Goal: Task Accomplishment & Management: Manage account settings

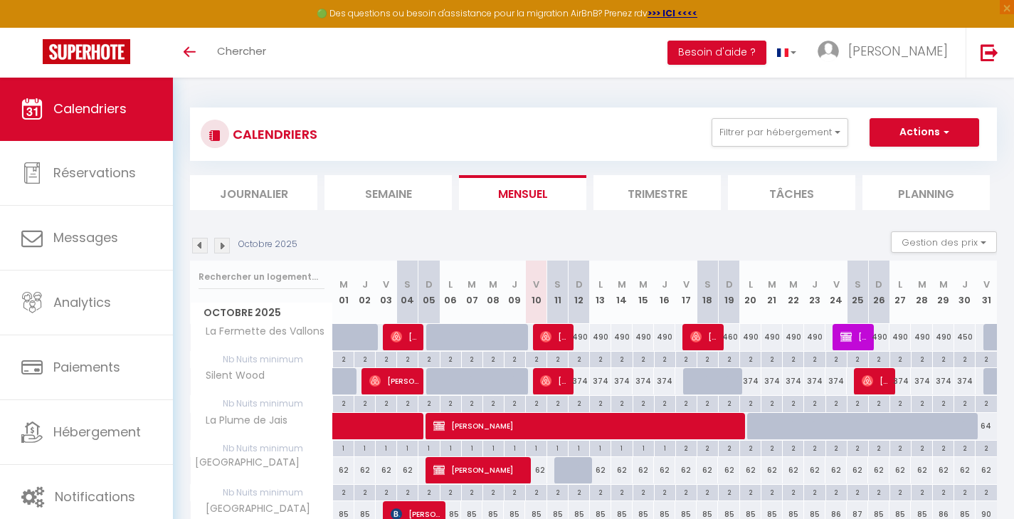
click at [225, 245] on img at bounding box center [222, 246] width 16 height 16
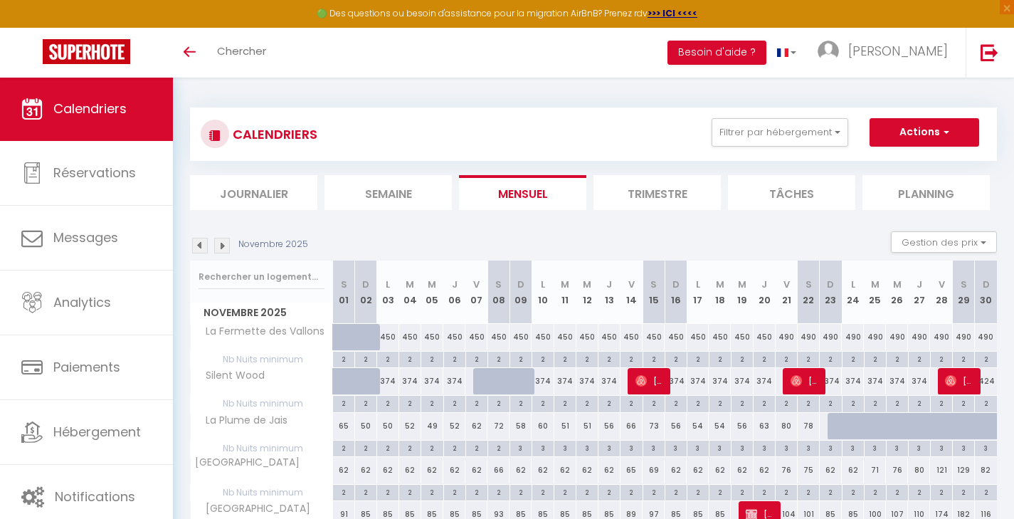
click at [225, 245] on img at bounding box center [222, 246] width 16 height 16
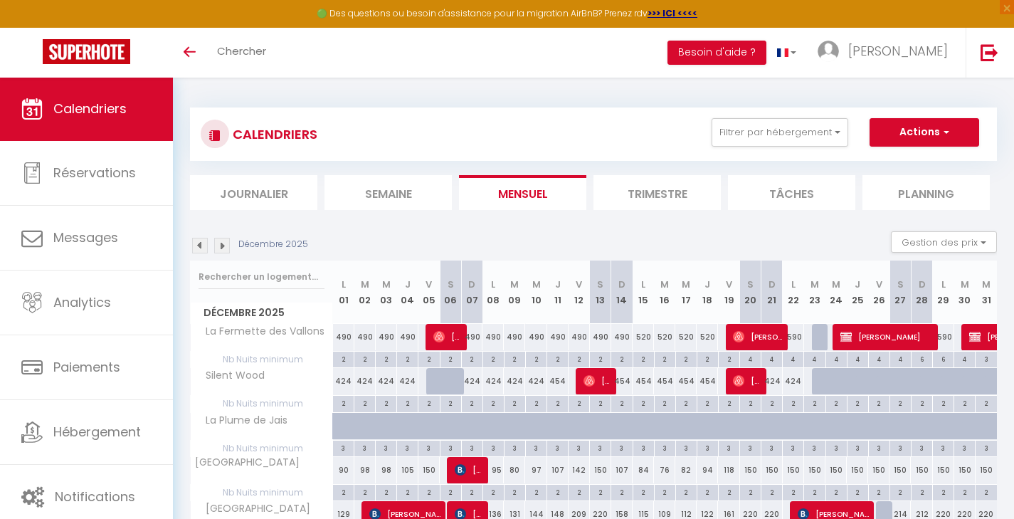
click at [225, 245] on img at bounding box center [222, 246] width 16 height 16
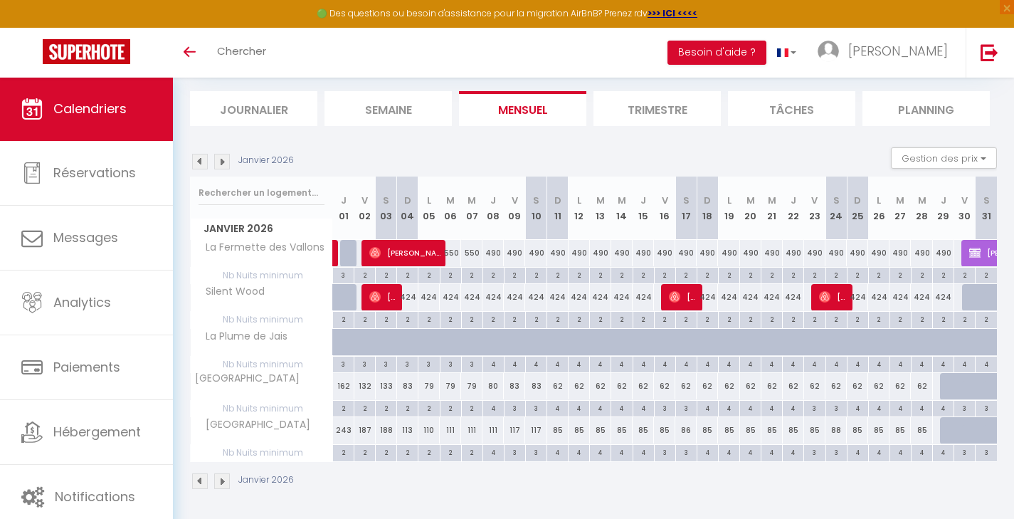
scroll to position [83, 0]
click at [223, 161] on img at bounding box center [222, 162] width 16 height 16
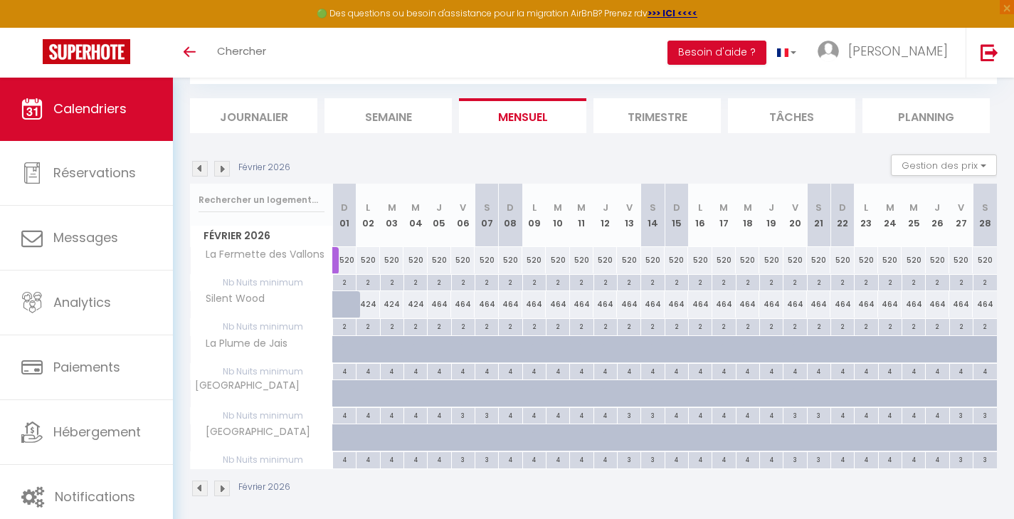
click at [223, 161] on img at bounding box center [222, 169] width 16 height 16
select select
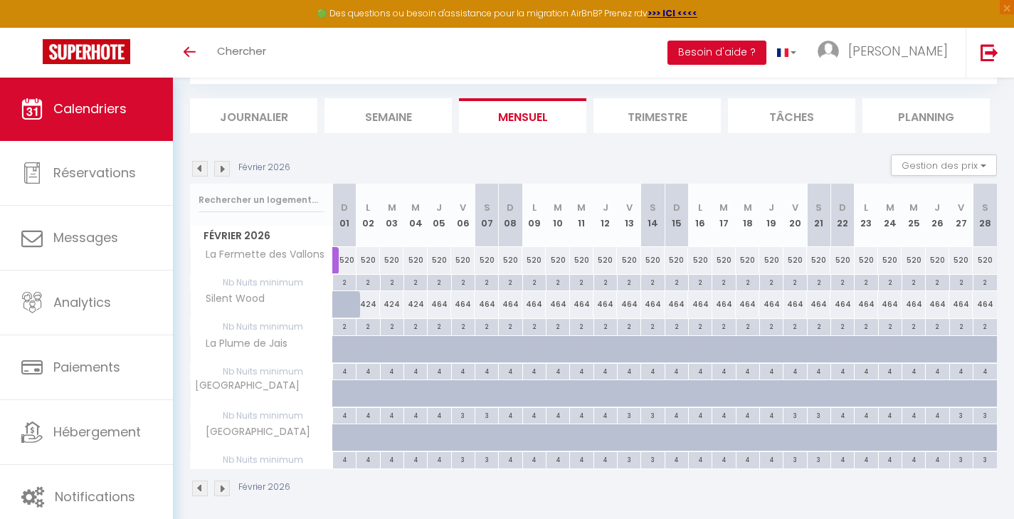
select select
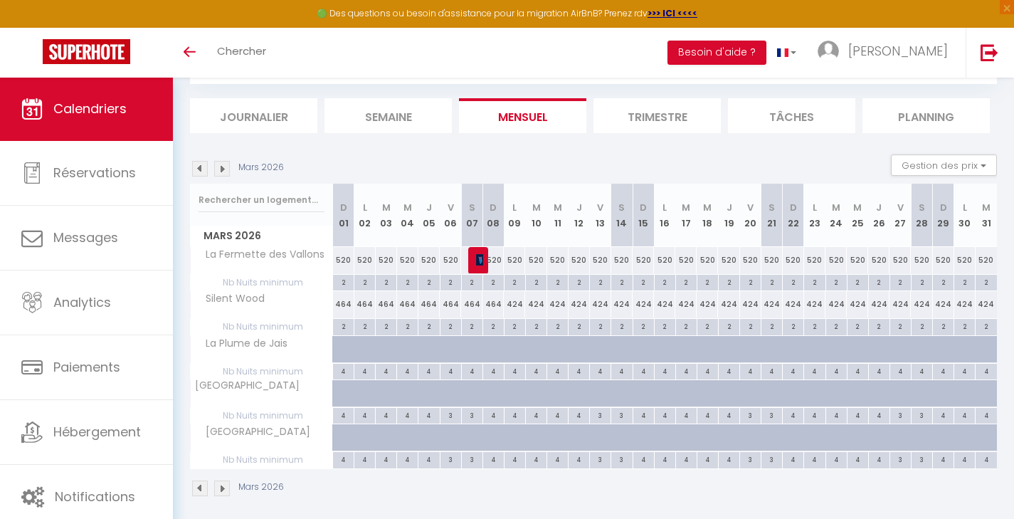
click at [479, 256] on img at bounding box center [481, 259] width 11 height 11
select select "KO"
select select "0"
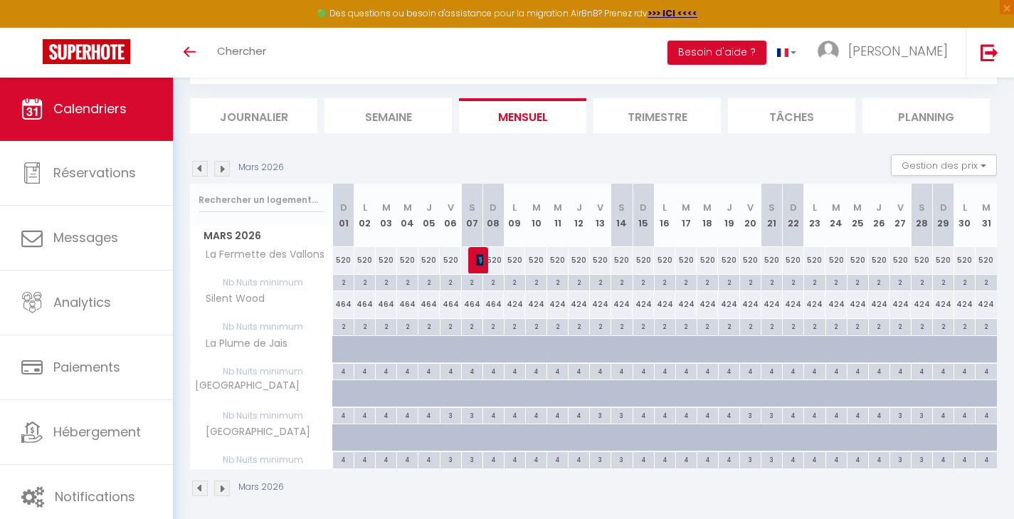
select select "1"
select select
select select "33530"
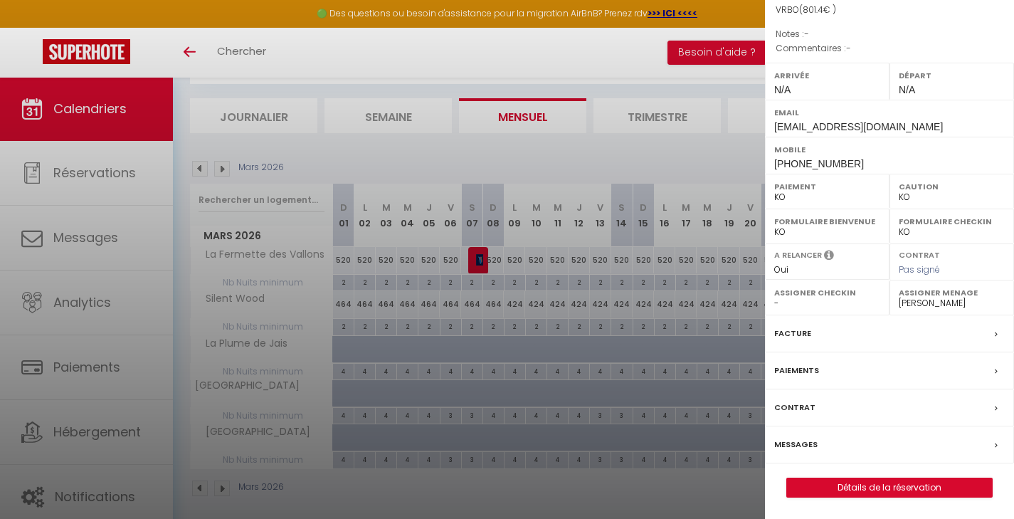
scroll to position [163, 0]
click at [823, 444] on div "Messages" at bounding box center [889, 444] width 249 height 37
select select
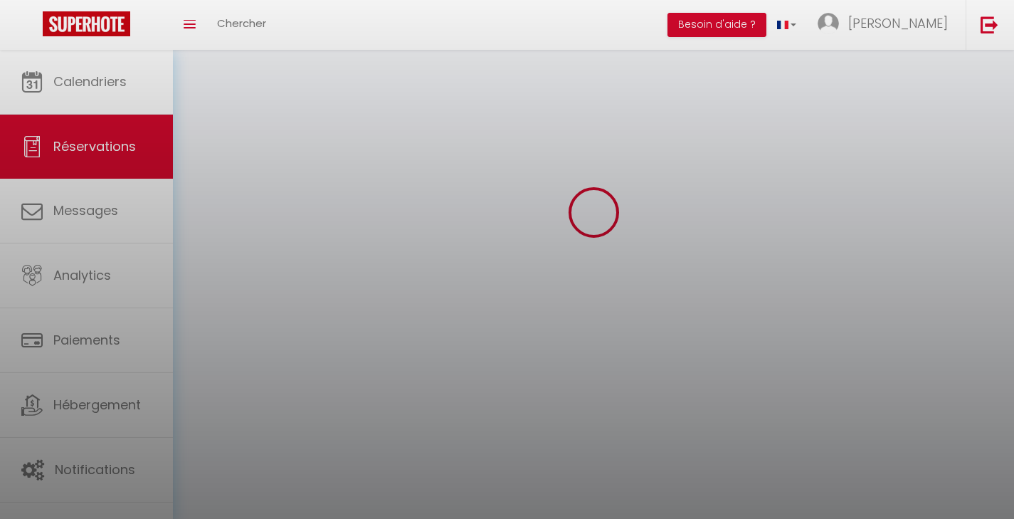
select select
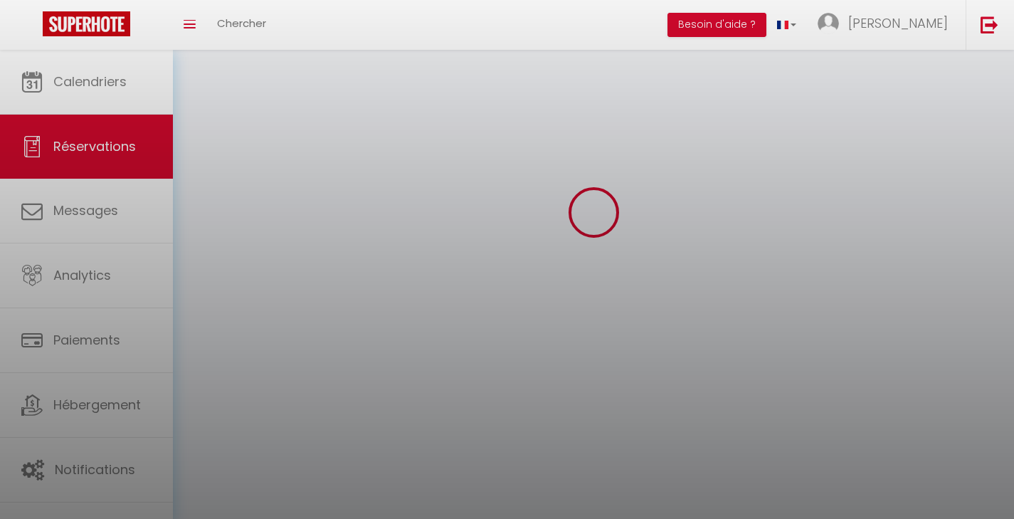
select select
checkbox input "false"
select select
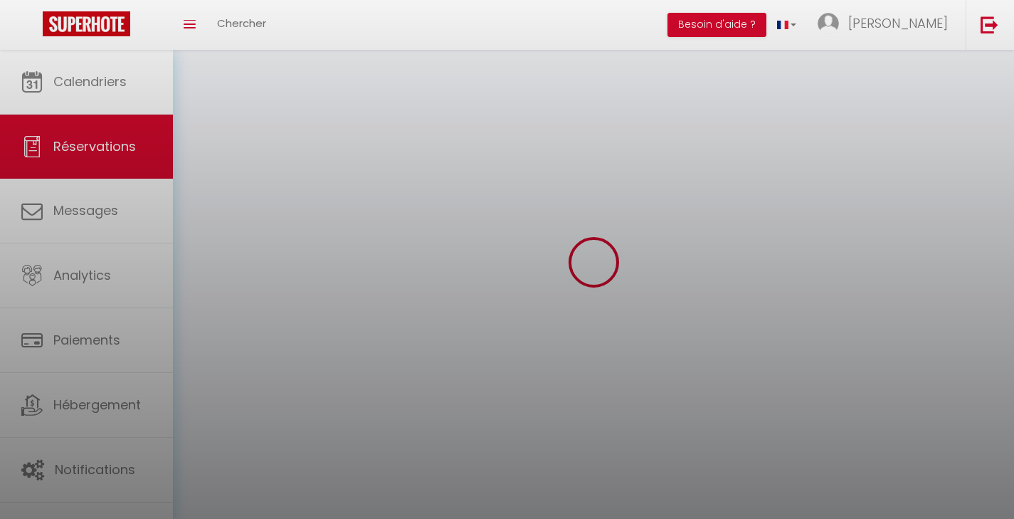
select select
checkbox input "false"
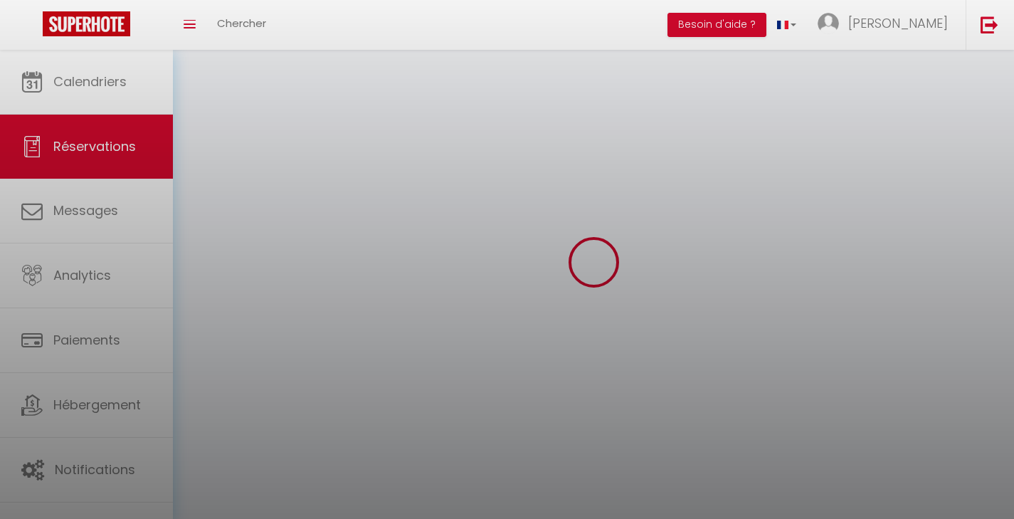
select select
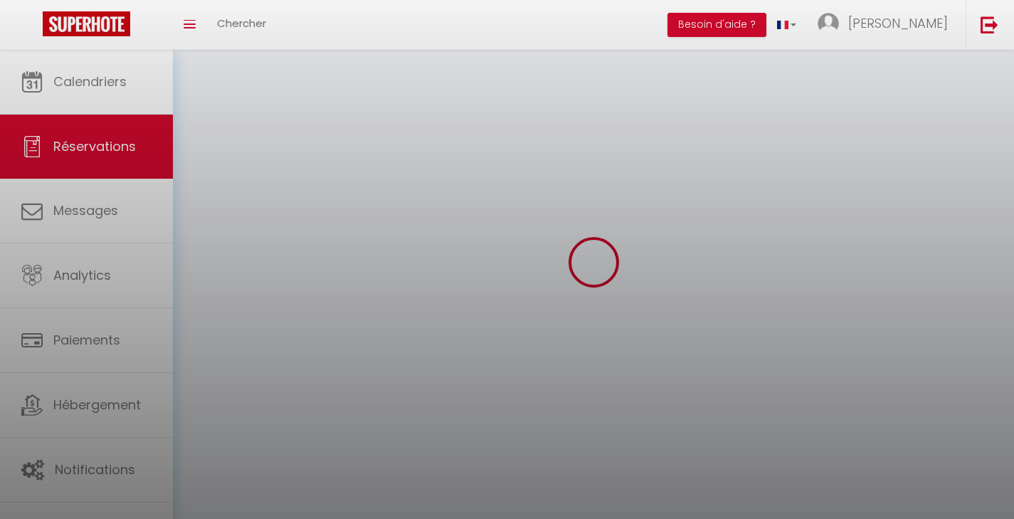
checkbox input "false"
select select
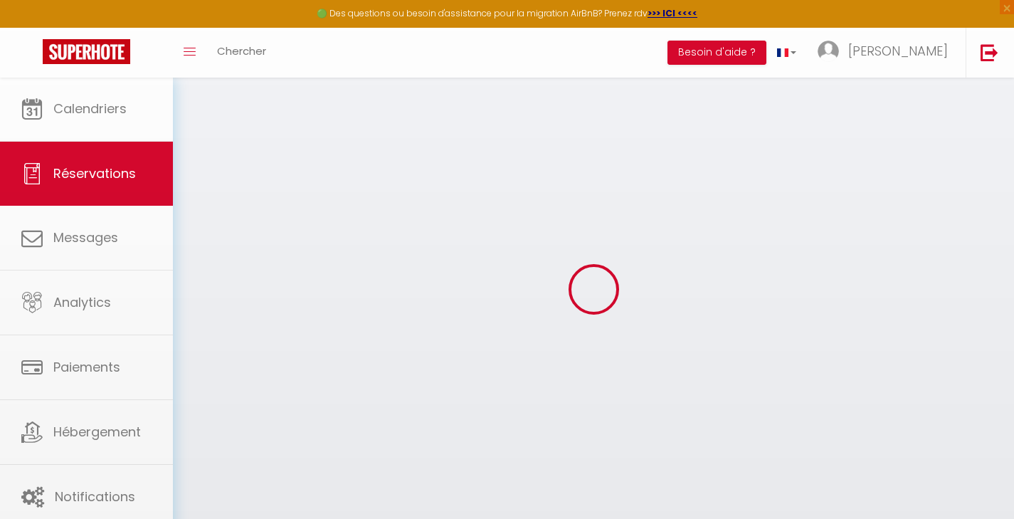
select select
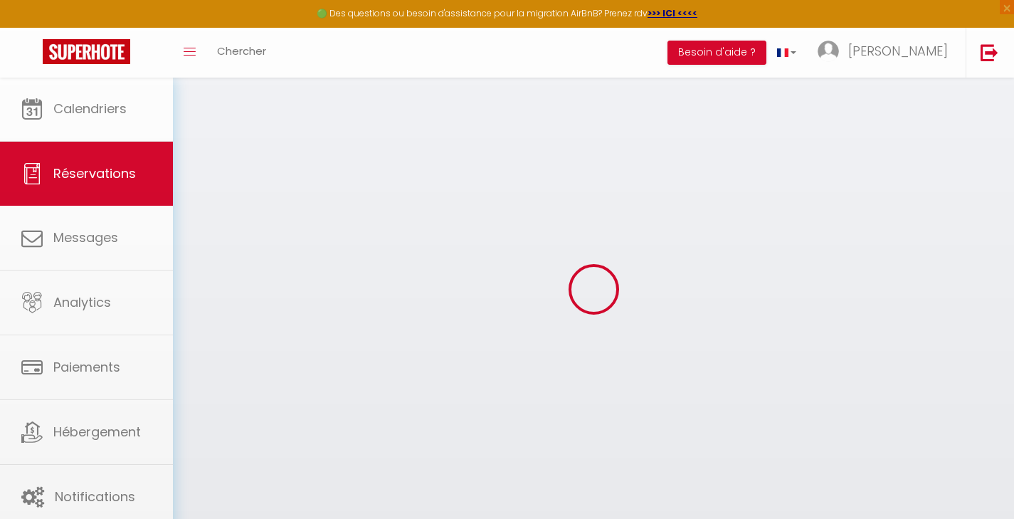
select select
checkbox input "false"
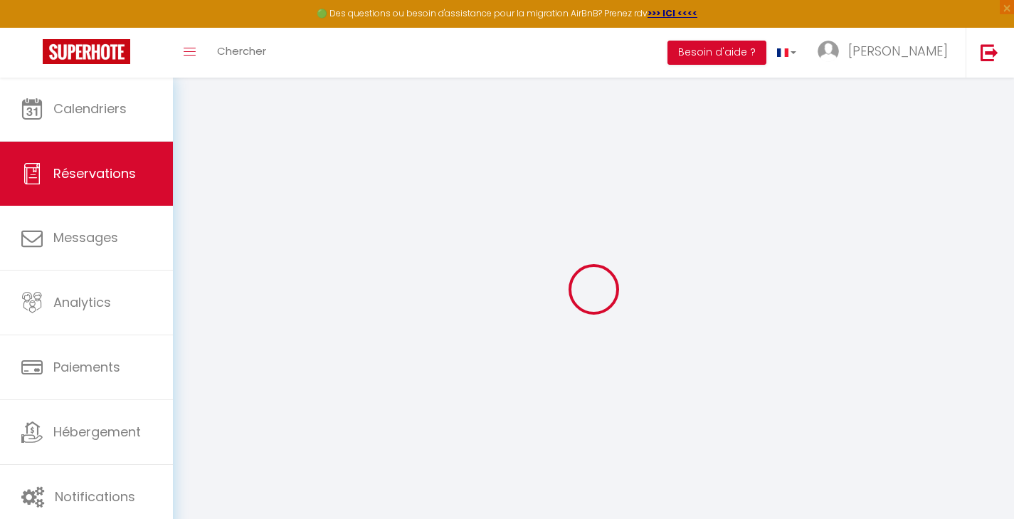
type input "Audrey"
type input "LARTILLERIE"
type input "audrey572205@hotmail.com"
type input "+33 6 80 52 94 87"
type input "57220"
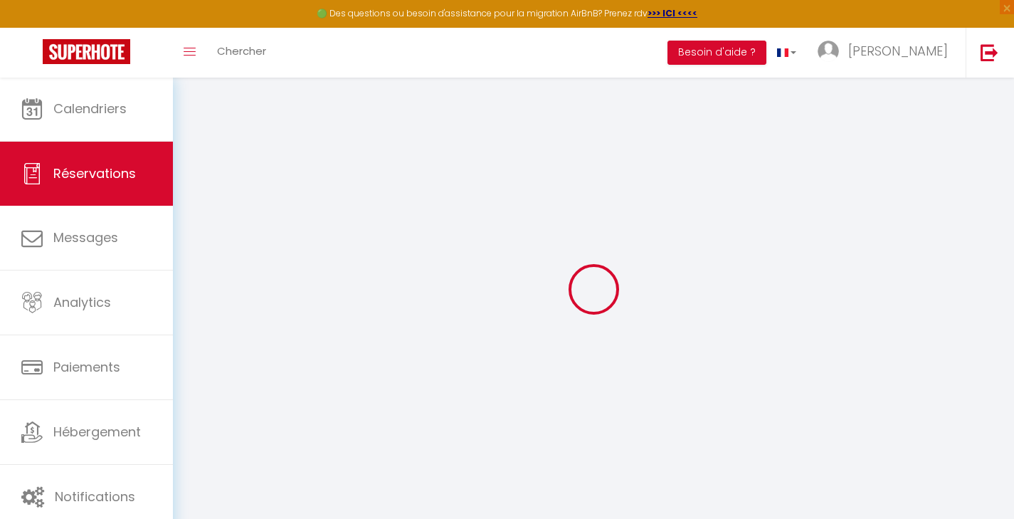
type input "42 lotissement sous les chênes"
type input "CONDÉ NORTHEN"
select select "FR"
select select "40649"
select select "1"
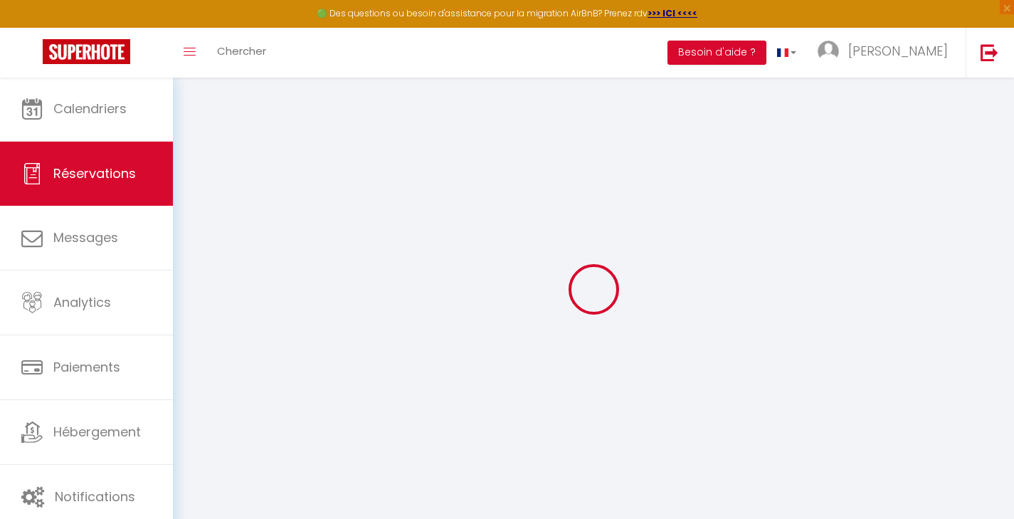
type input "Sam 07 Mars 2026"
select select
type input "Dim 08 Mars 2026"
select select
type input "12"
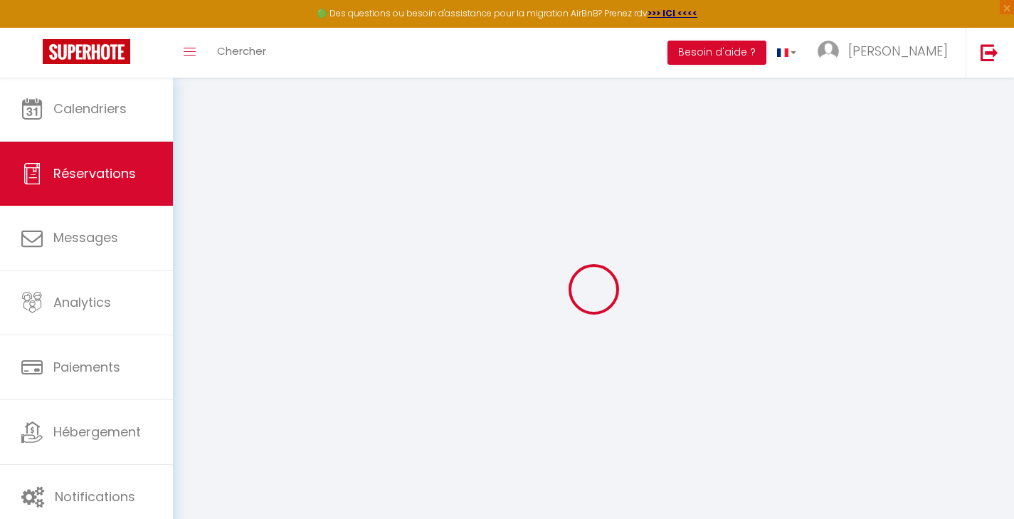
select select "10"
select select
type input "598"
checkbox input "false"
type input "801.4"
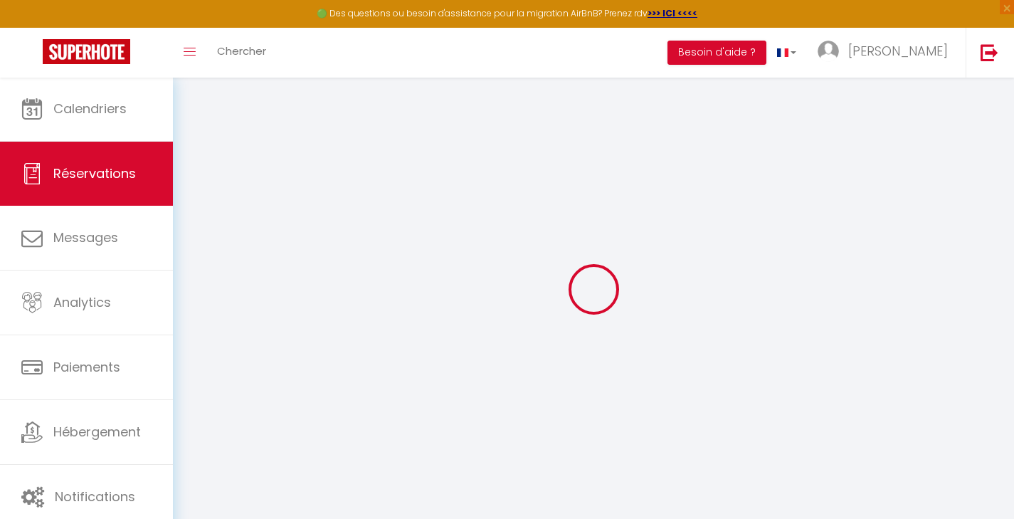
select select "74"
type input "120"
type input "100"
type input "0"
select select
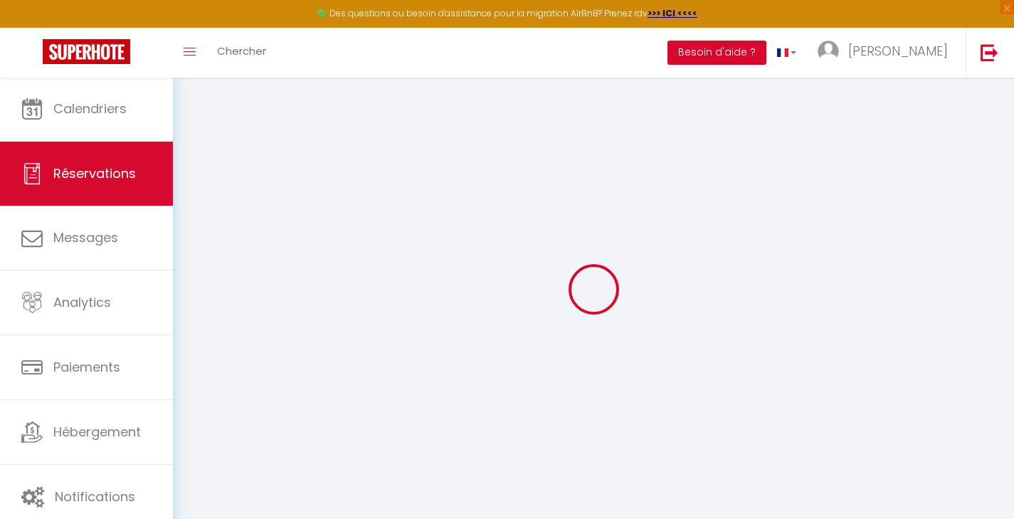
select select
select select "14"
checkbox input "false"
select select
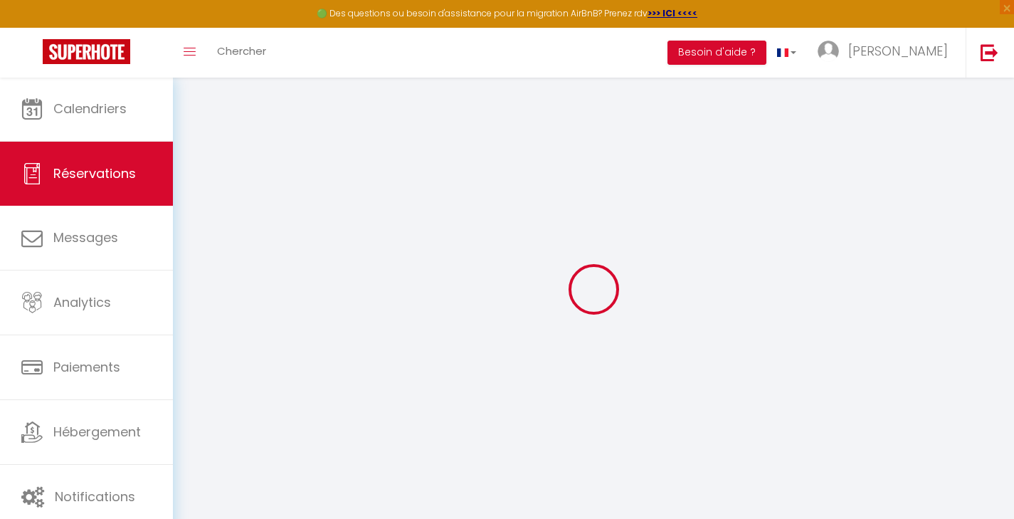
checkbox input "false"
select select
checkbox input "false"
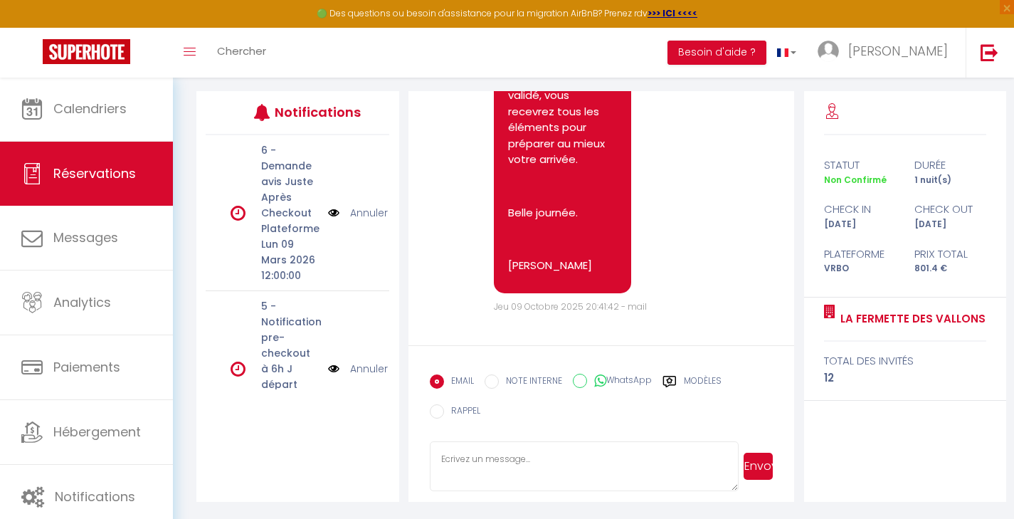
scroll to position [171, 0]
click at [493, 473] on textarea at bounding box center [584, 466] width 309 height 50
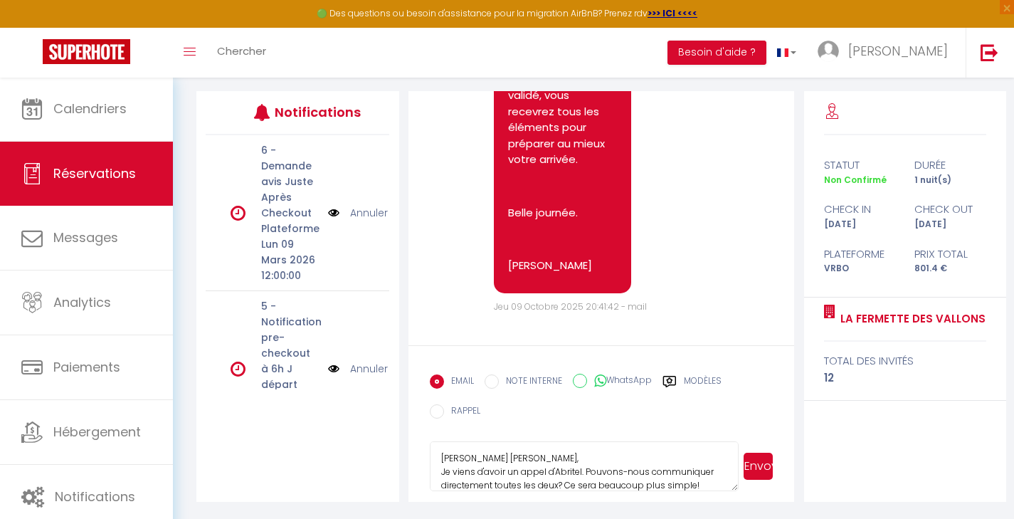
type textarea "Bonsoir Audrey, Je viens d'avoir un appel d'Abritel. Pouvons-nous communiquer d…"
click at [582, 376] on input "WhatsApp" at bounding box center [580, 380] width 14 height 14
radio input "true"
radio input "false"
click at [753, 476] on button "Envoyer" at bounding box center [757, 465] width 29 height 27
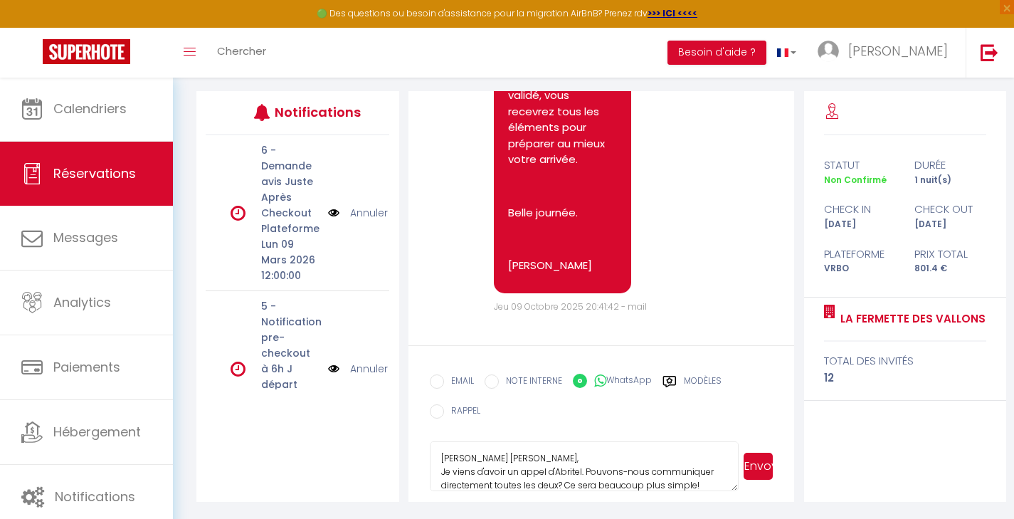
drag, startPoint x: 701, startPoint y: 482, endPoint x: 413, endPoint y: 447, distance: 291.0
click at [413, 447] on form "EMAIL NOTE INTERNE WhatsApp Modèles 10 « ‹ » › Oct 2025 2020 ~ 2030 Dim Lun Mar…" at bounding box center [601, 423] width 386 height 156
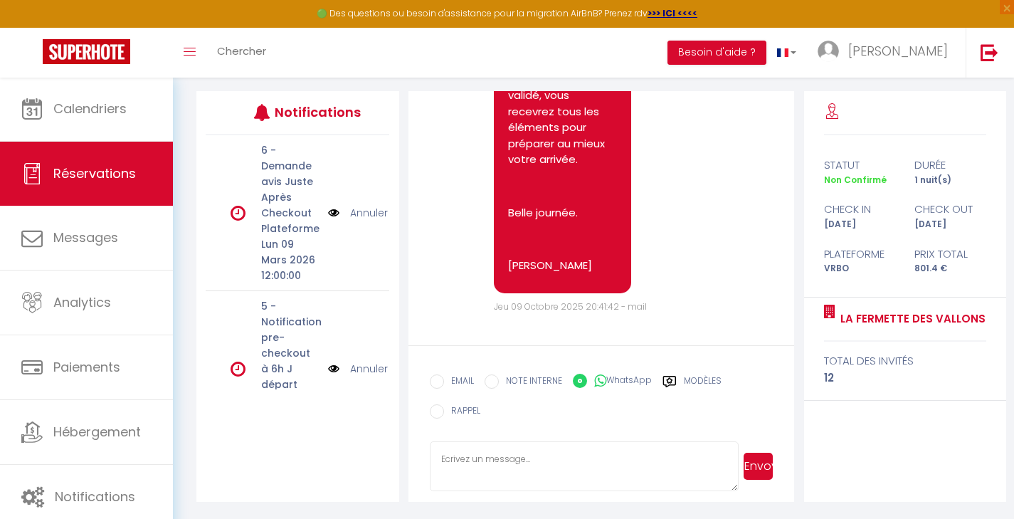
scroll to position [0, 0]
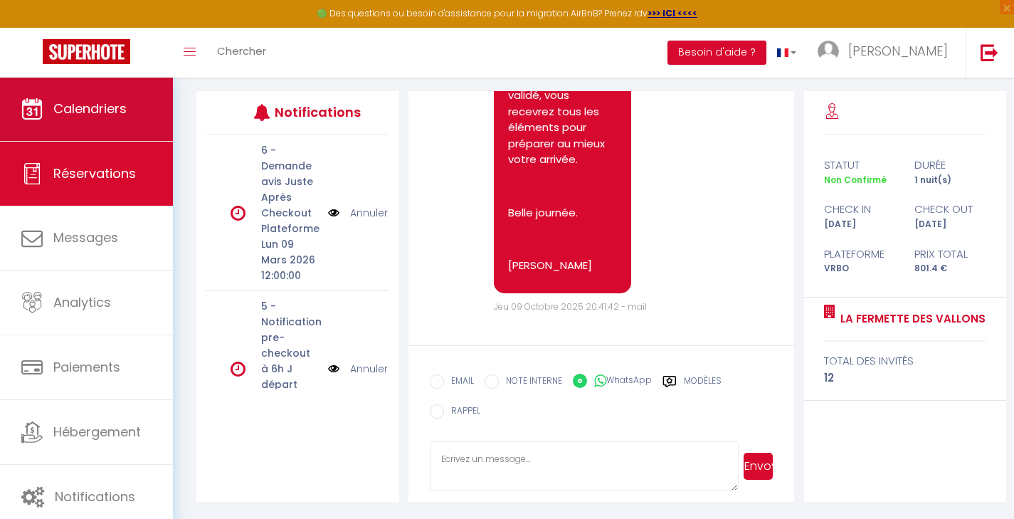
click at [102, 105] on span "Calendriers" at bounding box center [89, 109] width 73 height 18
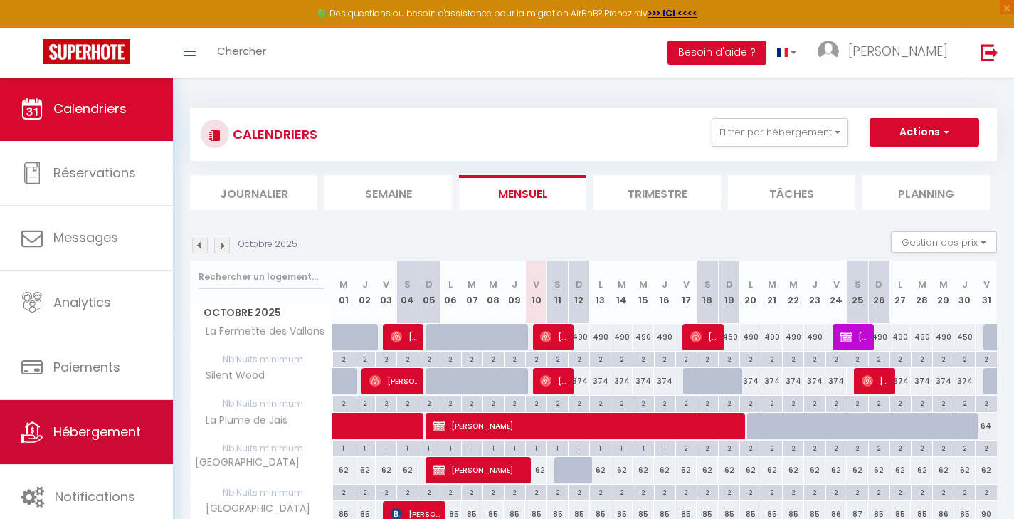
click at [115, 424] on span "Hébergement" at bounding box center [96, 432] width 87 height 18
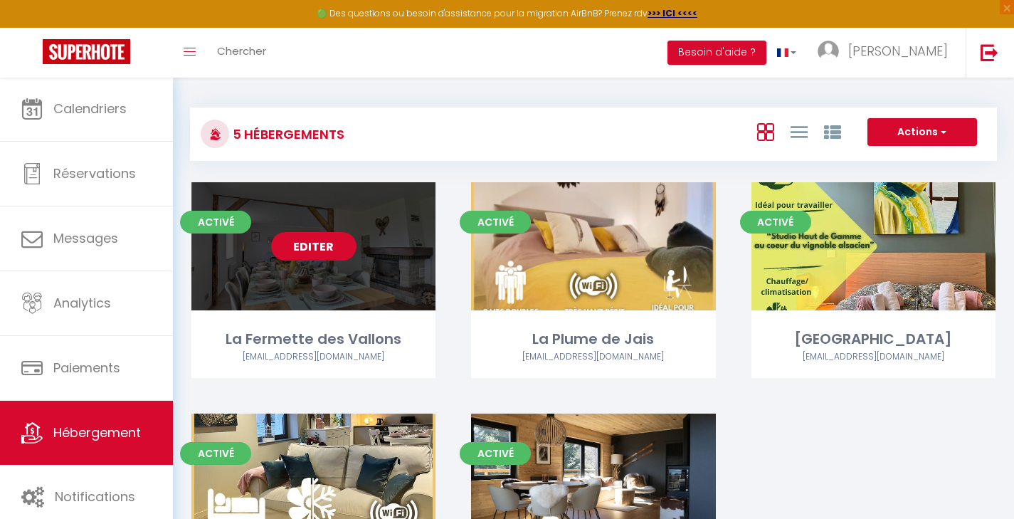
click at [318, 247] on link "Editer" at bounding box center [313, 246] width 85 height 28
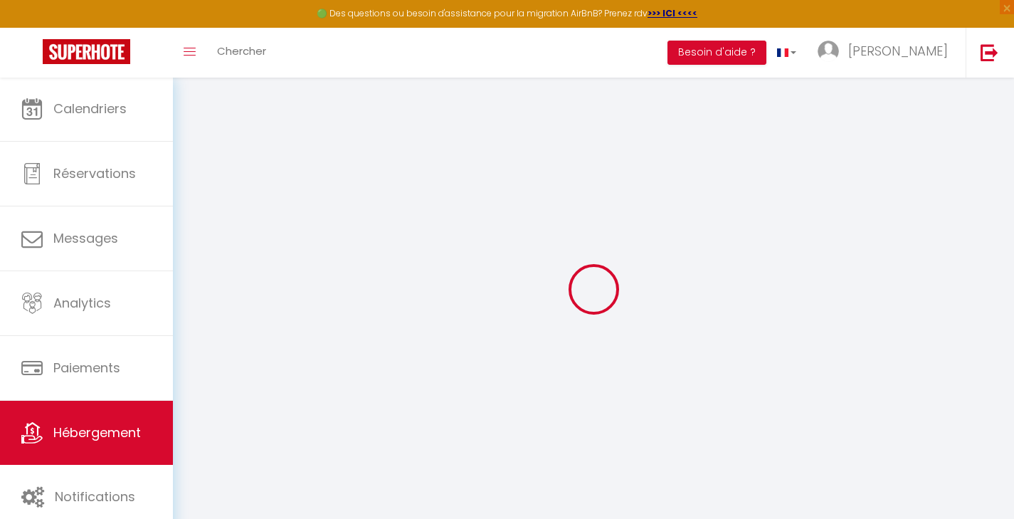
select select
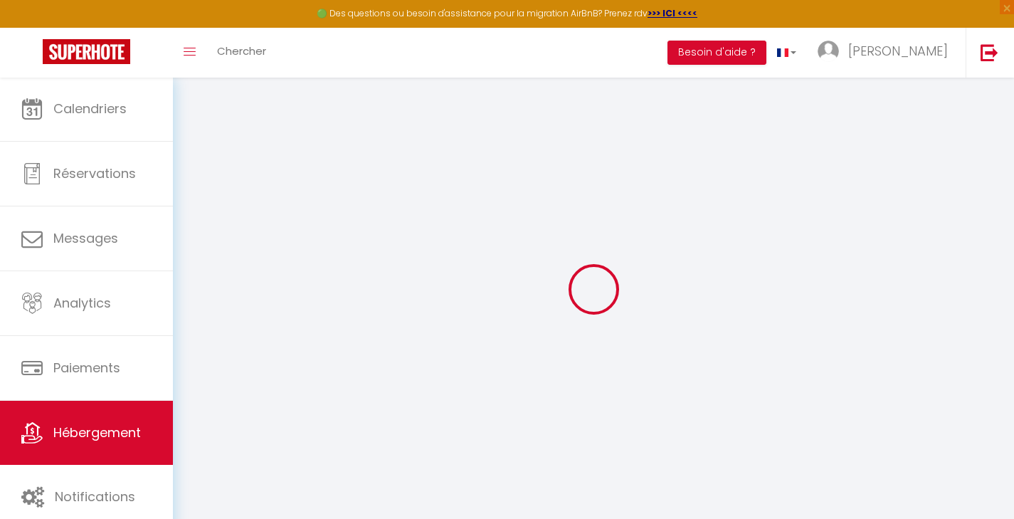
select select
checkbox input "false"
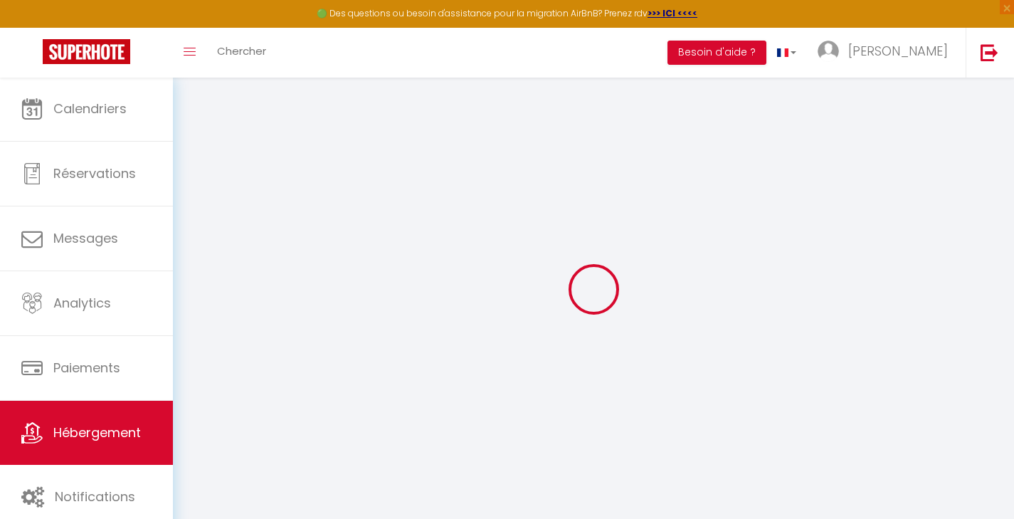
select select
type input "La Fermette des Vallons"
type input "Fanny"
type input "KUHNER"
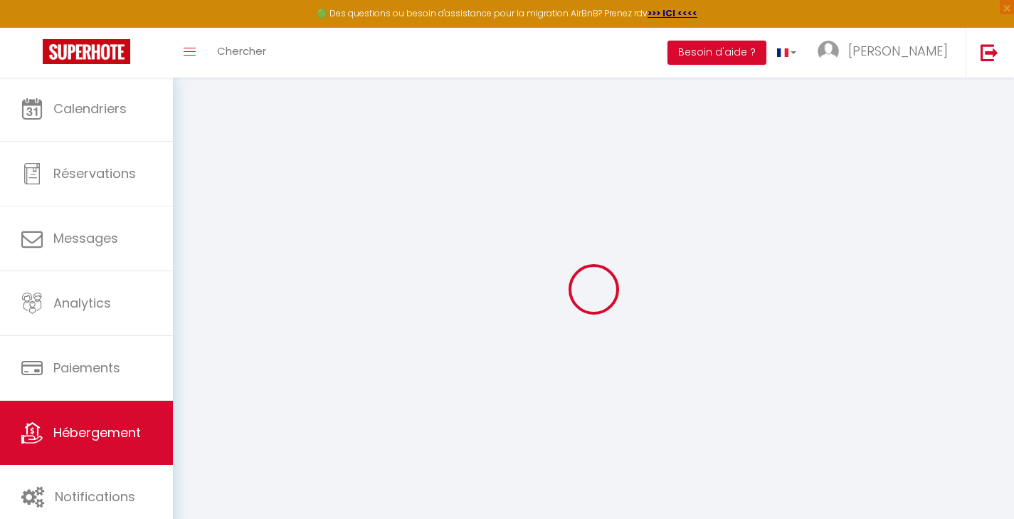
type input "4 CHEMIN DES ABEILLES"
type input "68690"
type input "GEISHOUSE"
select select "houses"
select select "14"
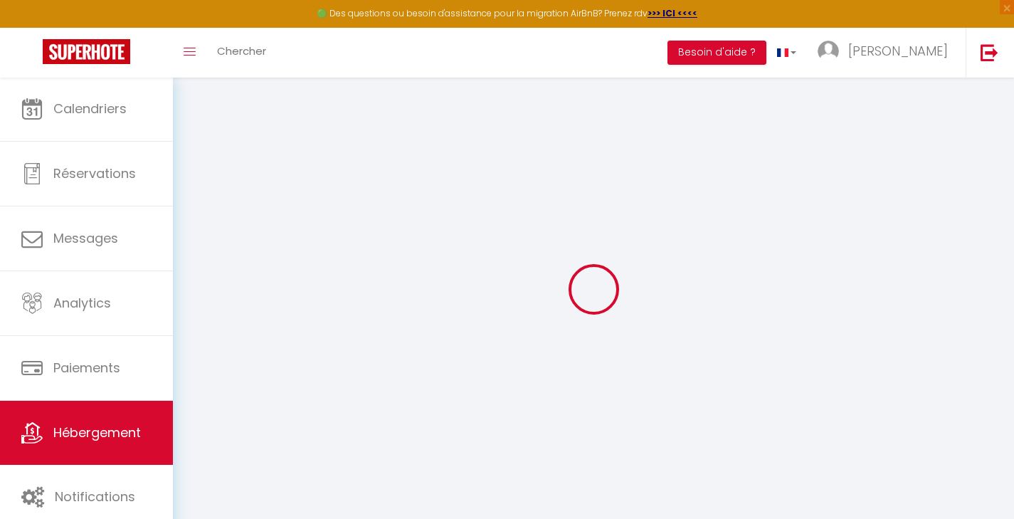
select select "5"
select select "3"
type input "490"
type input "180"
type input "1.95"
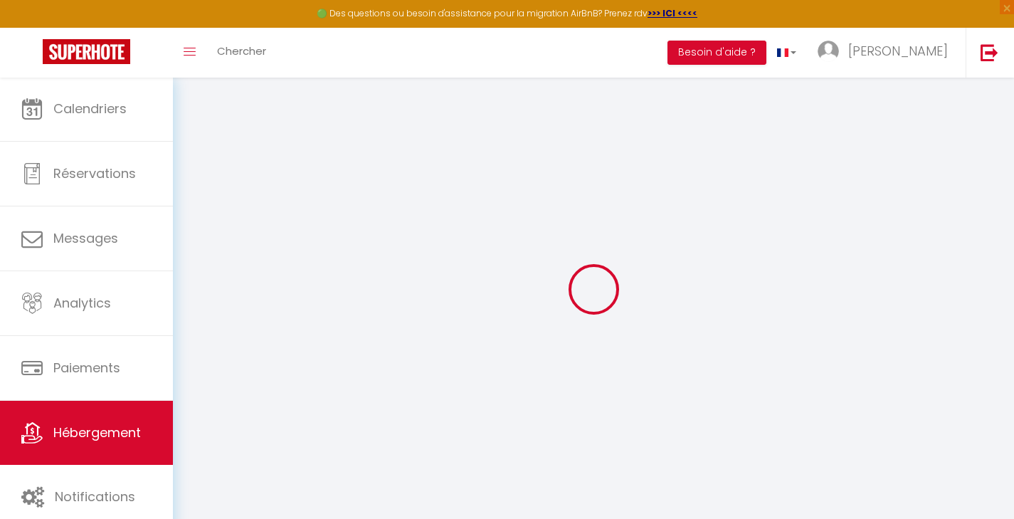
type input "1500"
select select
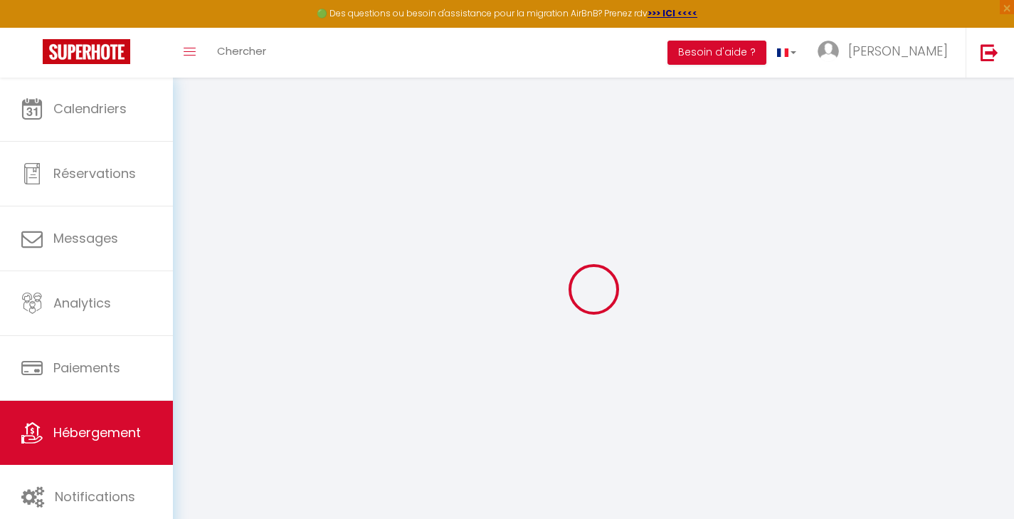
select select
type input "19 Rue de Saint-Amarin"
type input "68690"
type input "Geishouse"
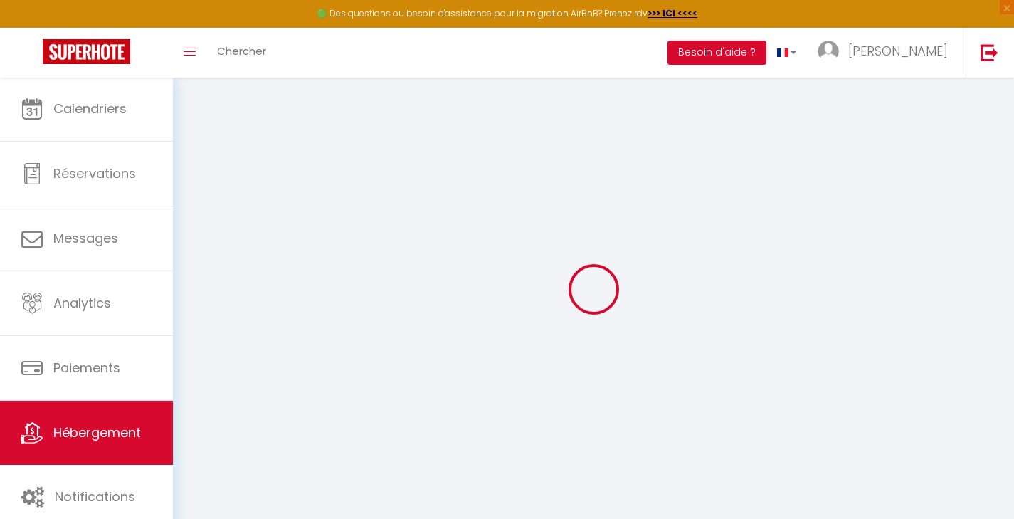
type input "f.kuhner@hotmail.com"
select select "7981"
checkbox input "false"
checkbox input "true"
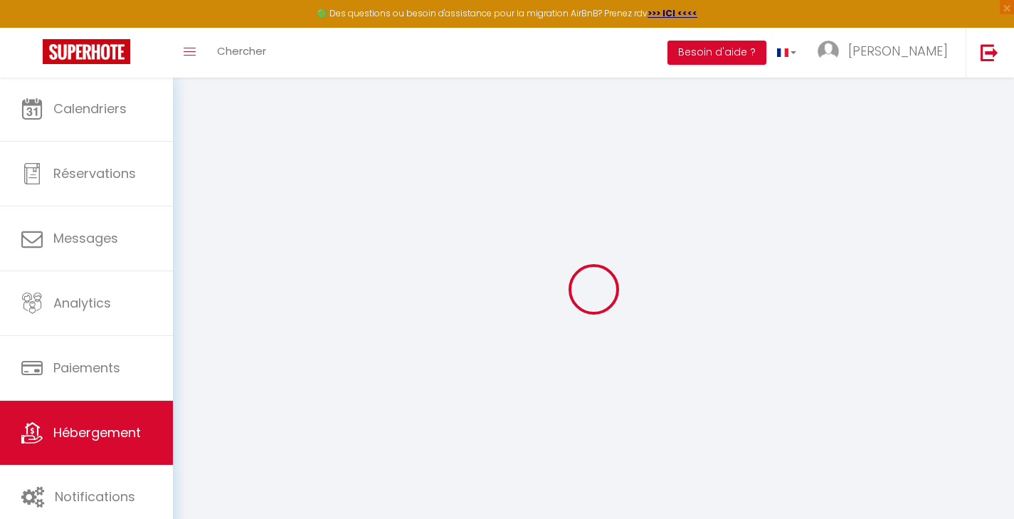
checkbox input "false"
type input "16"
type input "120"
type input "0"
type input "100"
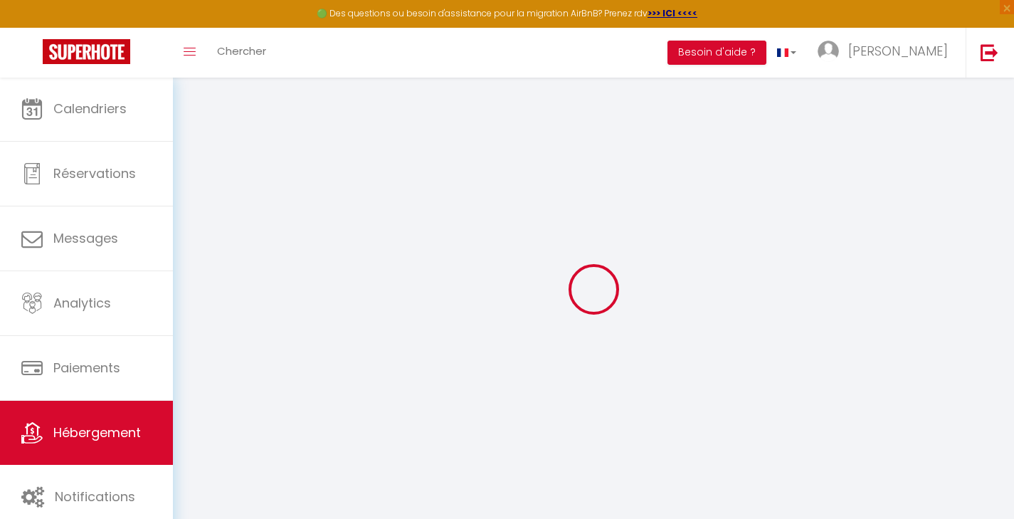
type input "0"
select select
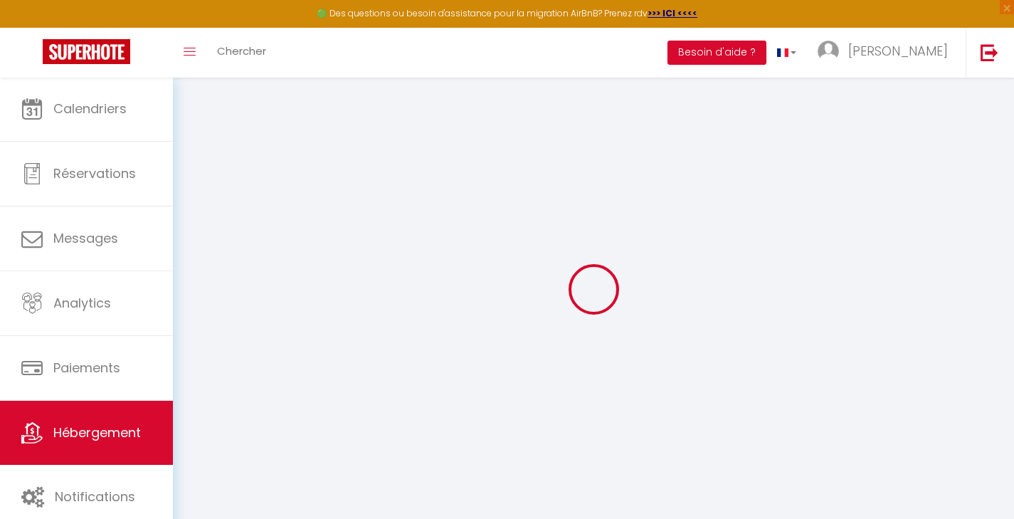
select select
checkbox input "false"
checkbox input "true"
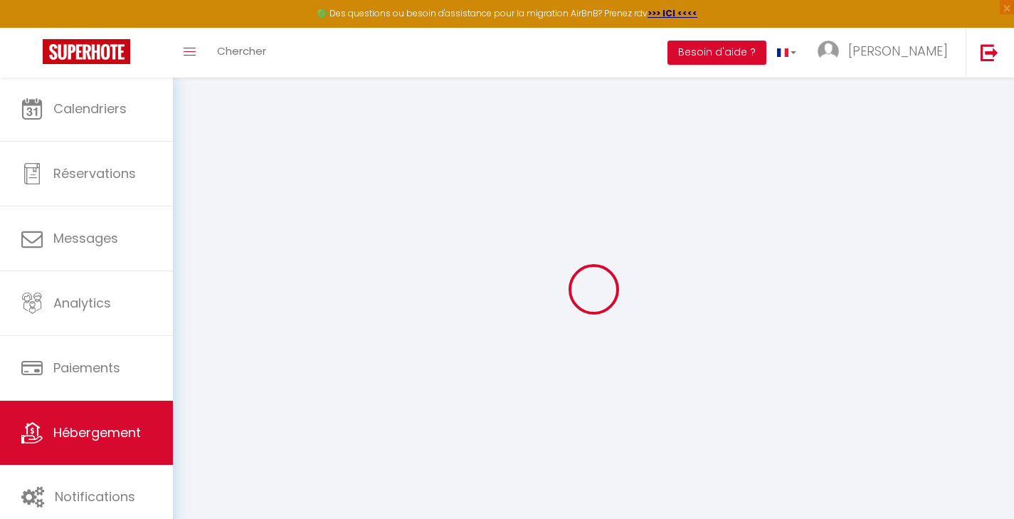
checkbox input "false"
select select
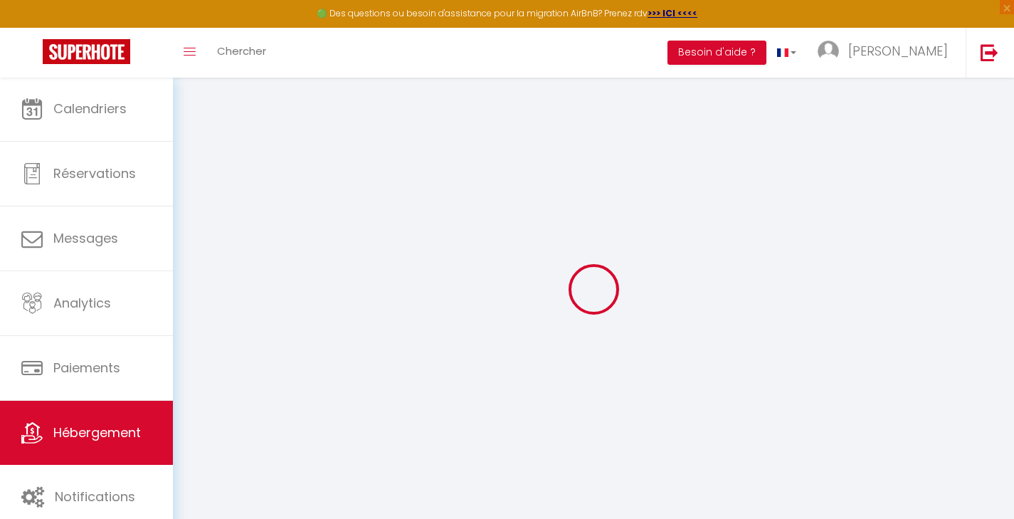
select select
checkbox input "false"
checkbox input "true"
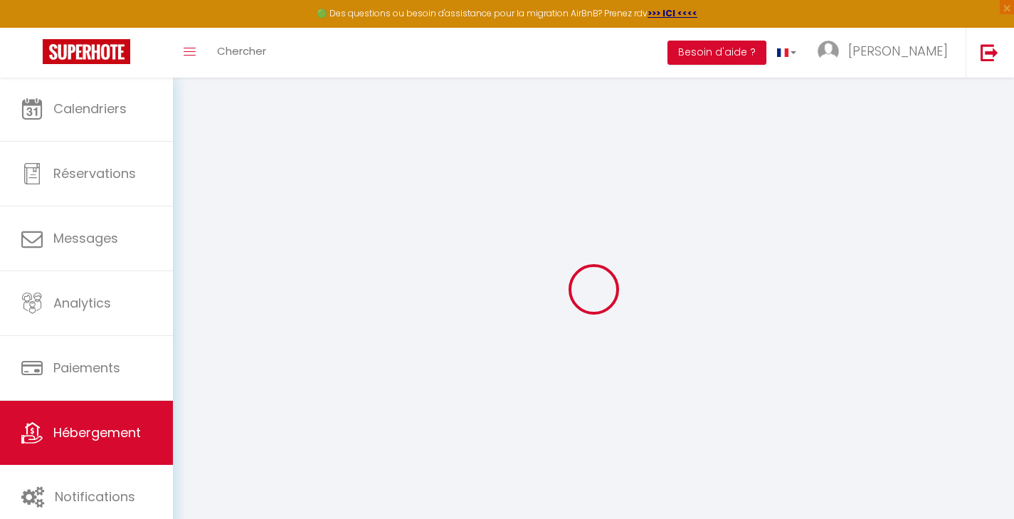
checkbox input "false"
select select "33530"
checkbox input "false"
checkbox input "true"
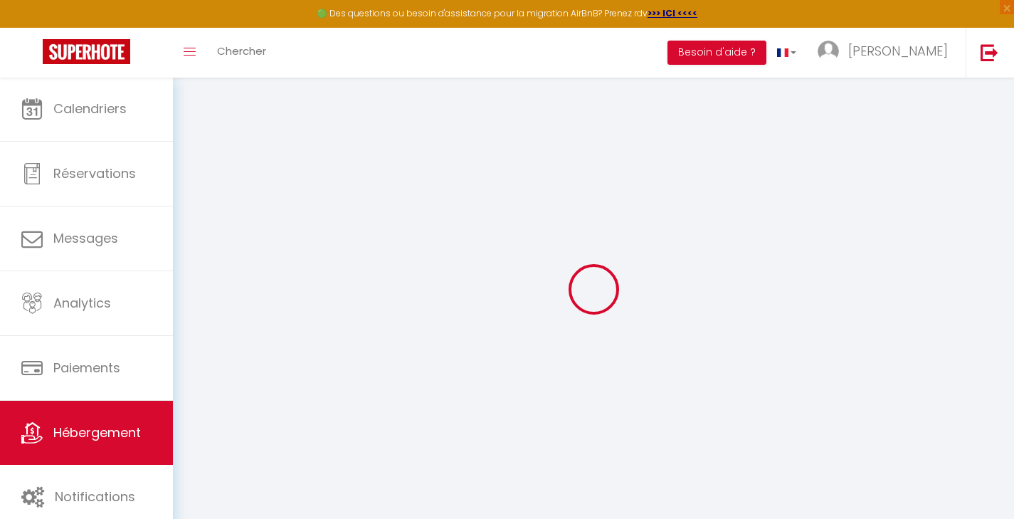
checkbox input "false"
checkbox input "true"
checkbox input "false"
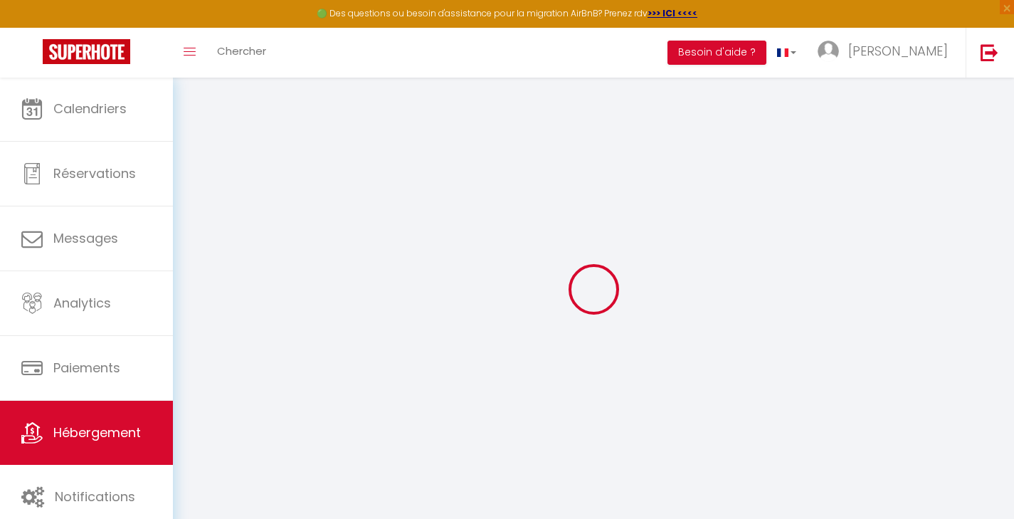
checkbox input "false"
checkbox input "true"
checkbox input "false"
select select "16:00"
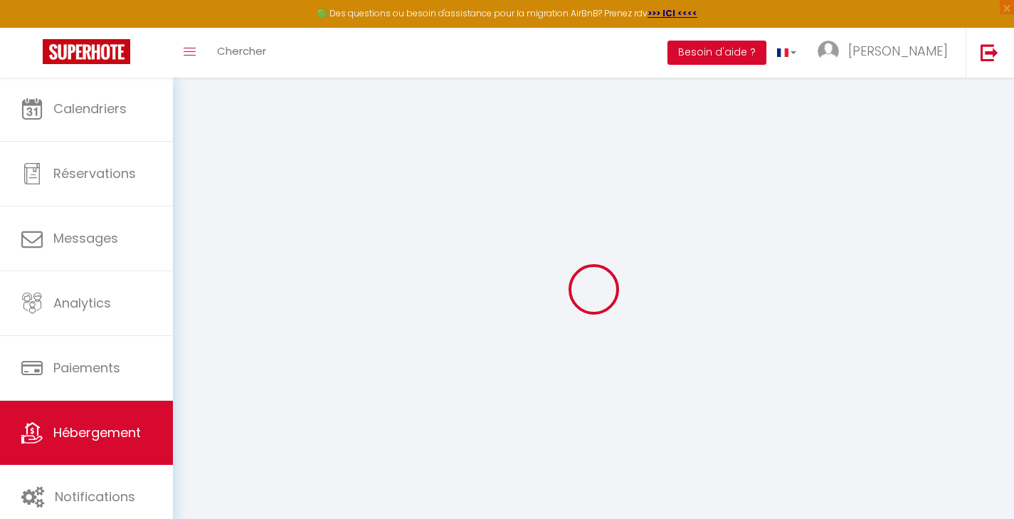
select select "21:00"
select select "12:00"
select select "30"
select select "120"
select select "01:00"
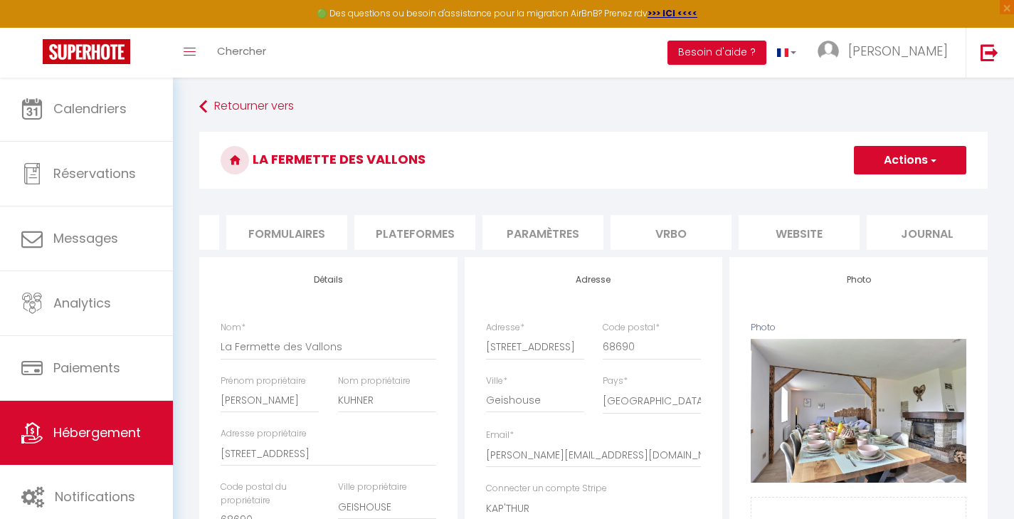
click at [693, 235] on li "Vrbo" at bounding box center [670, 232] width 121 height 35
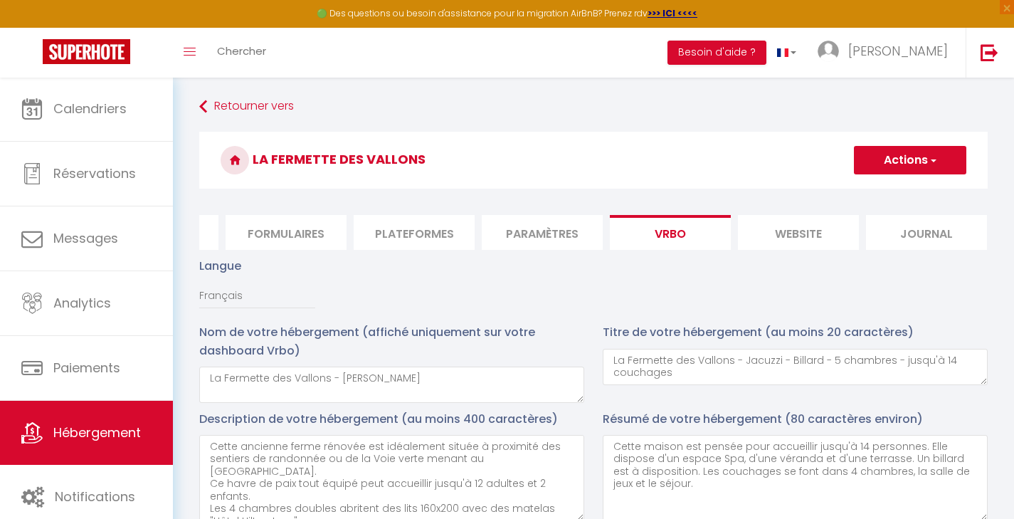
scroll to position [0, 613]
click at [546, 233] on li "Paramètres" at bounding box center [542, 232] width 121 height 35
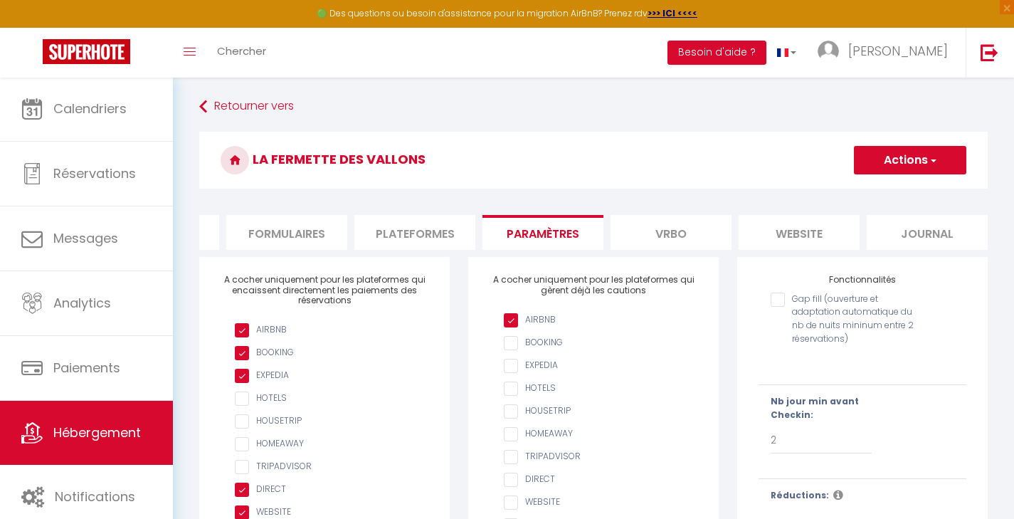
click at [435, 228] on li "Plateformes" at bounding box center [414, 232] width 121 height 35
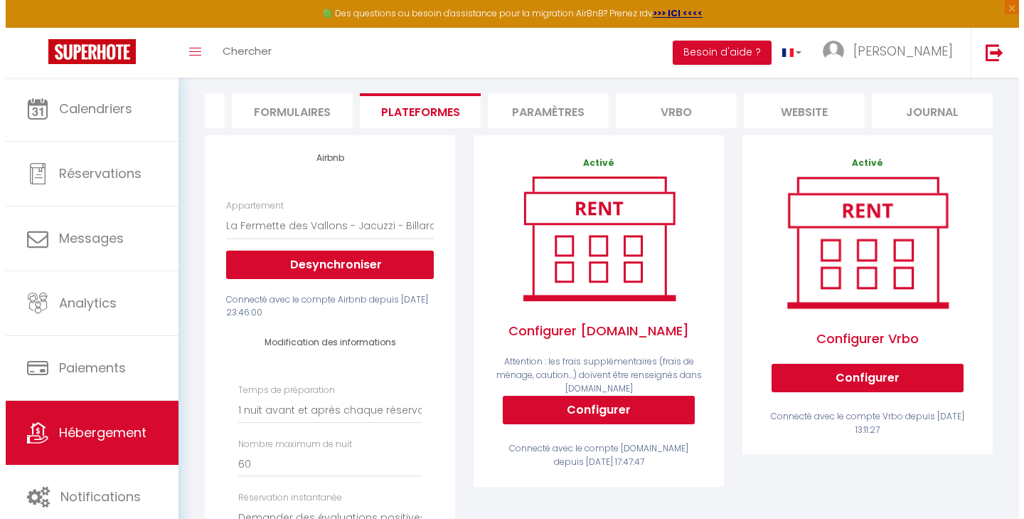
scroll to position [121, 0]
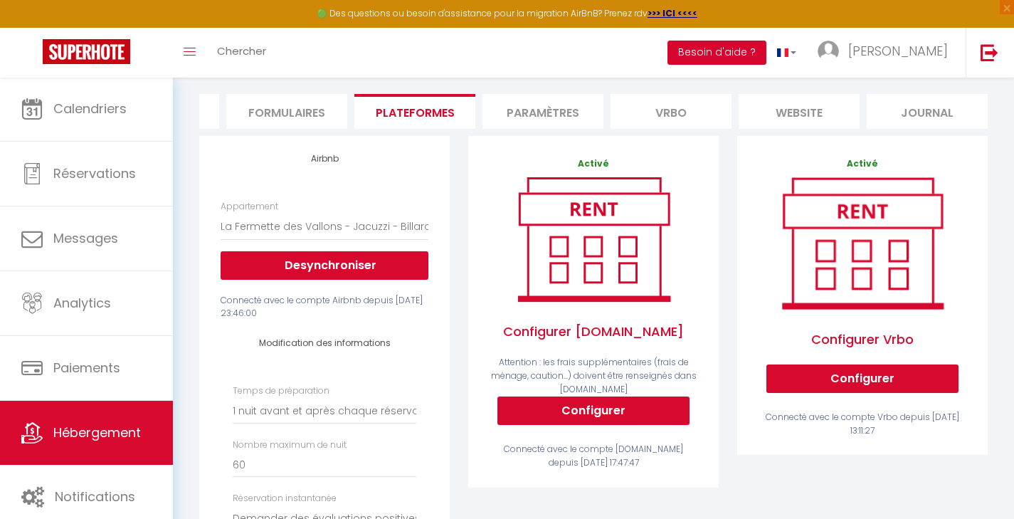
click at [766, 58] on button "Besoin d'aide ?" at bounding box center [716, 53] width 99 height 24
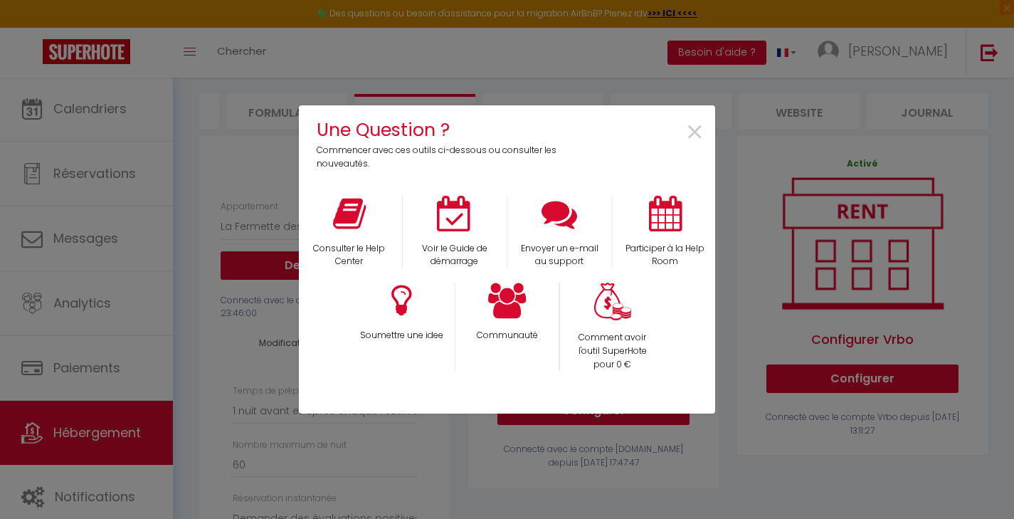
scroll to position [0, 602]
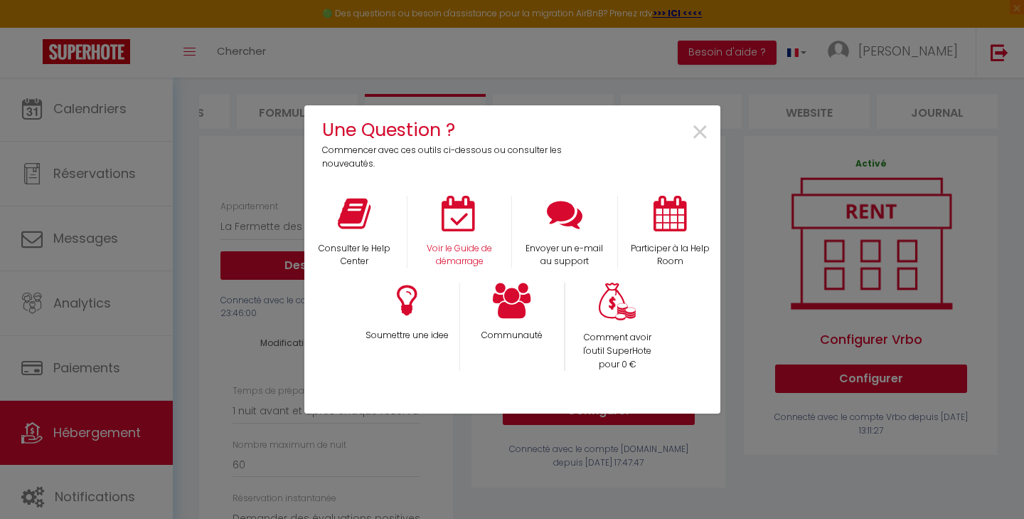
click at [463, 216] on icon at bounding box center [460, 214] width 36 height 36
click at [696, 137] on span "×" at bounding box center [700, 132] width 19 height 45
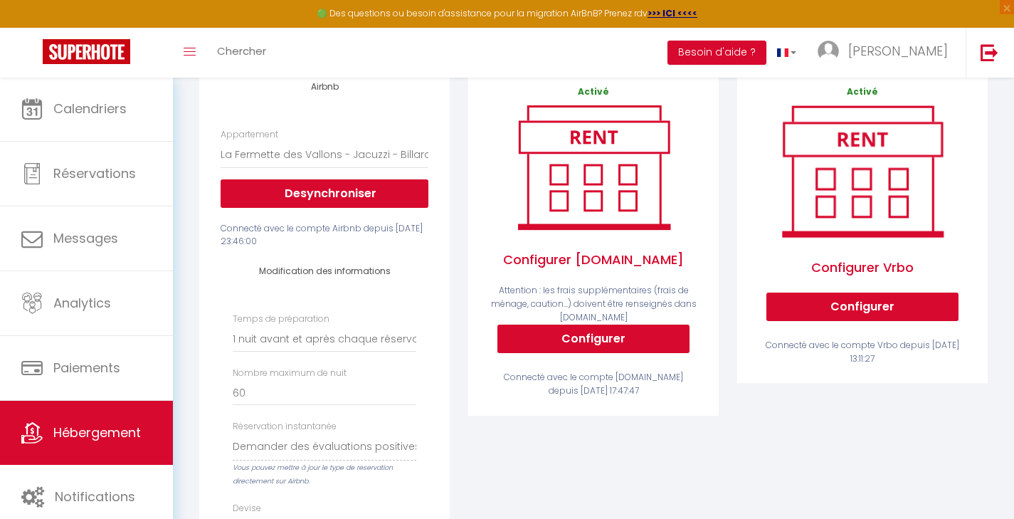
scroll to position [196, 0]
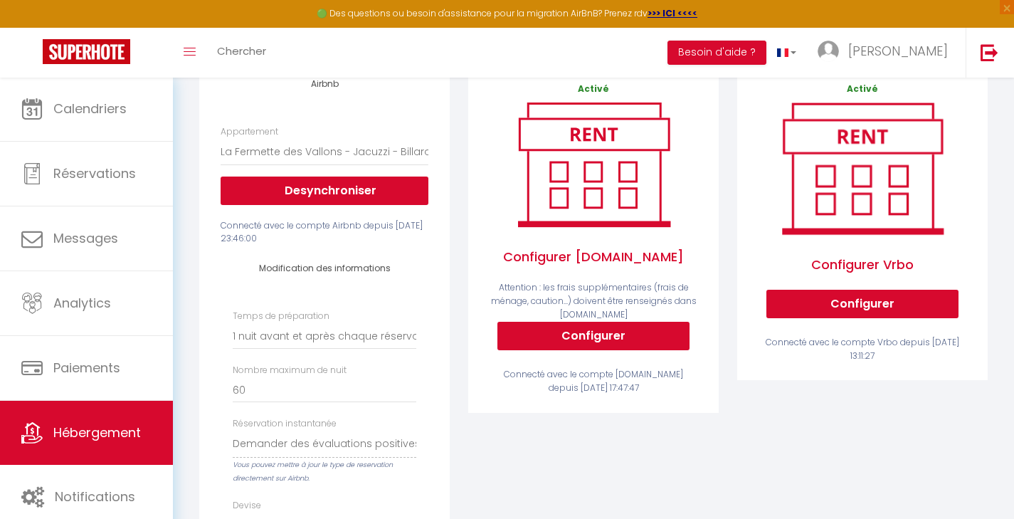
click at [829, 309] on button "Configurer" at bounding box center [862, 304] width 192 height 28
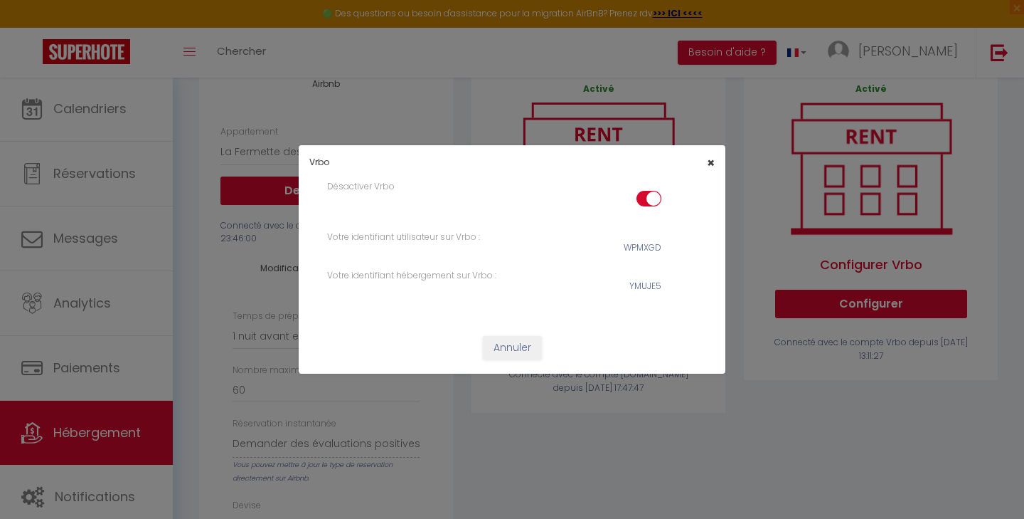
click at [711, 163] on span "×" at bounding box center [711, 163] width 8 height 18
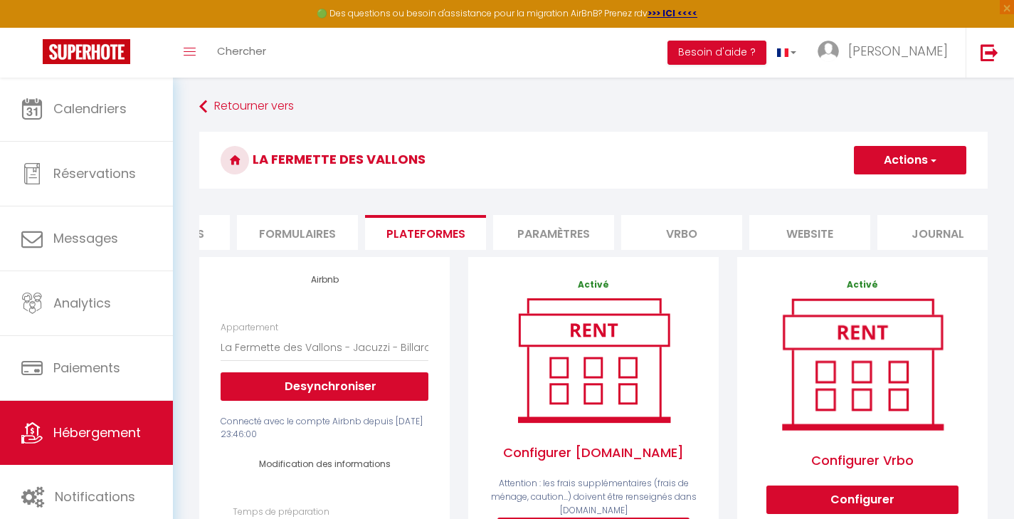
scroll to position [0, 0]
click at [684, 232] on li "Vrbo" at bounding box center [681, 232] width 121 height 35
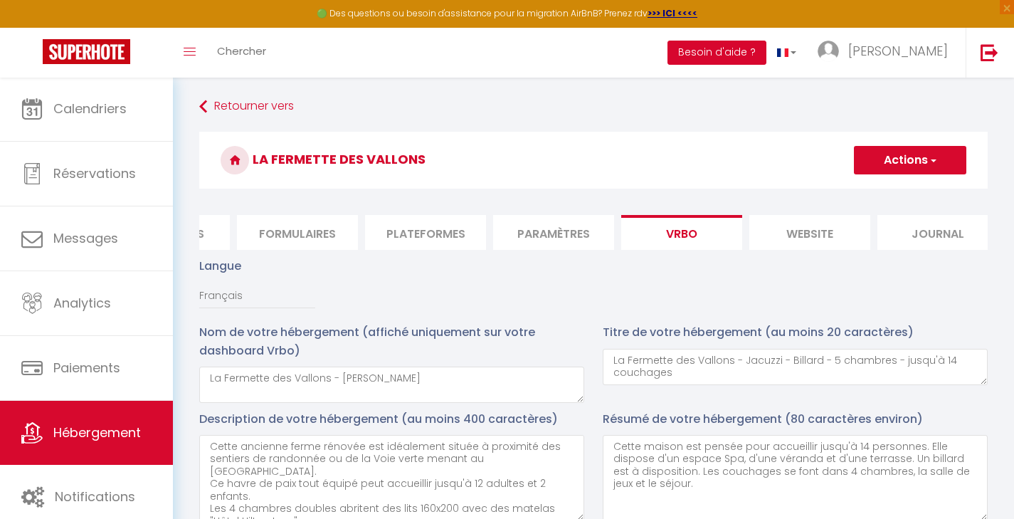
click at [766, 49] on button "Besoin d'aide ?" at bounding box center [716, 53] width 99 height 24
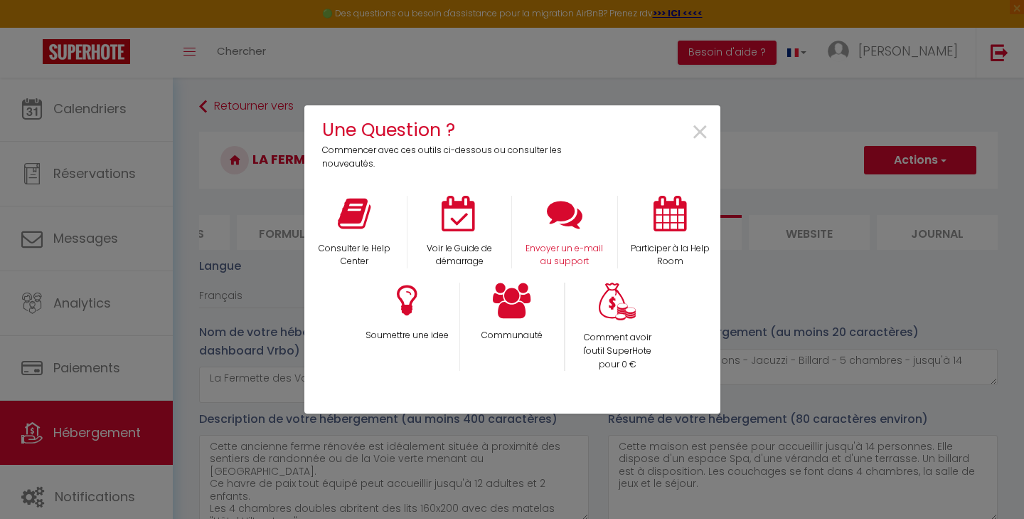
click at [570, 220] on icon at bounding box center [565, 214] width 36 height 36
click at [701, 132] on span "×" at bounding box center [700, 132] width 19 height 45
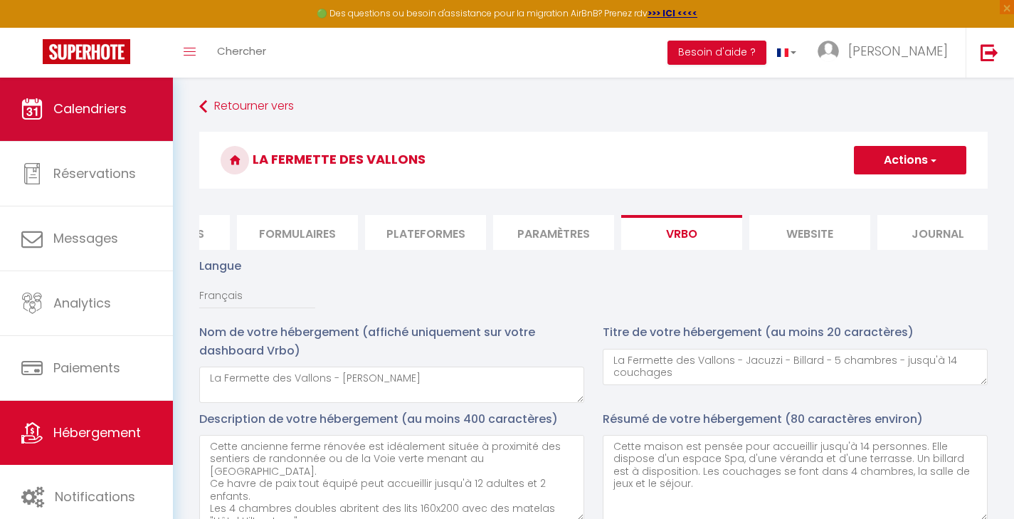
click at [92, 106] on span "Calendriers" at bounding box center [89, 109] width 73 height 18
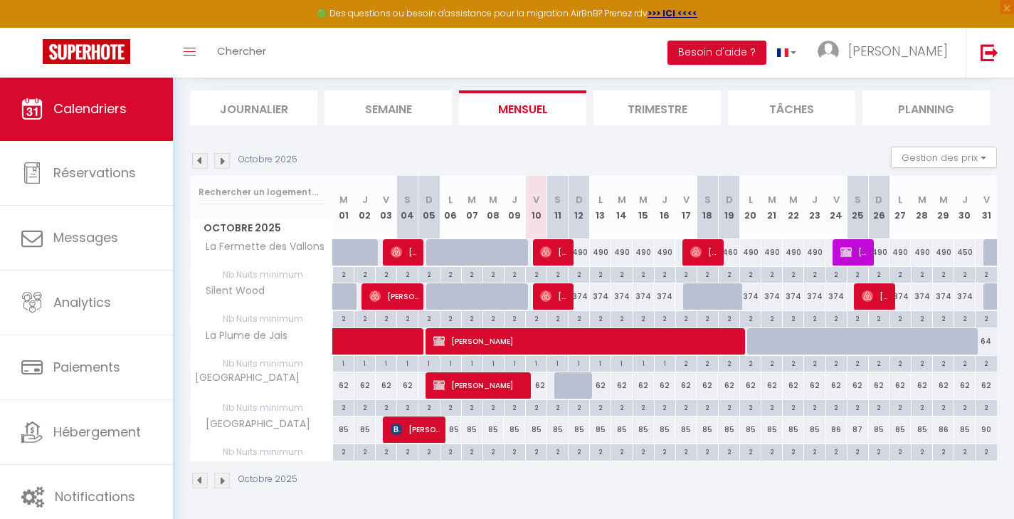
scroll to position [83, 0]
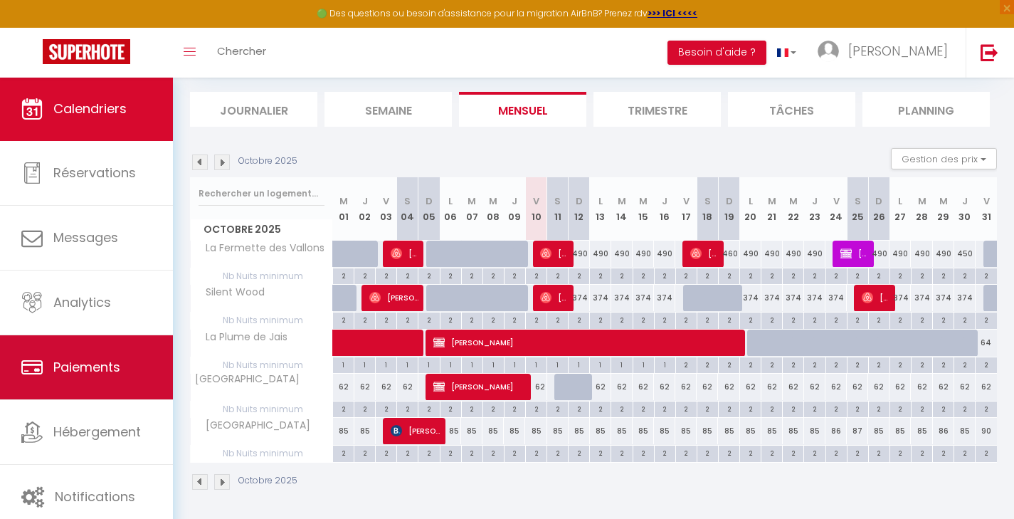
click at [82, 376] on link "Paiements" at bounding box center [86, 367] width 173 height 64
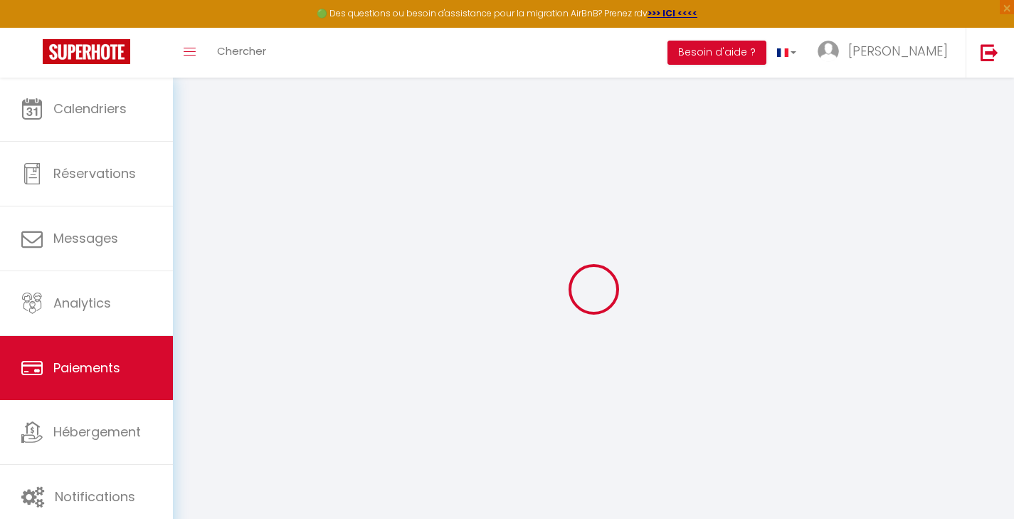
select select "2"
select select "0"
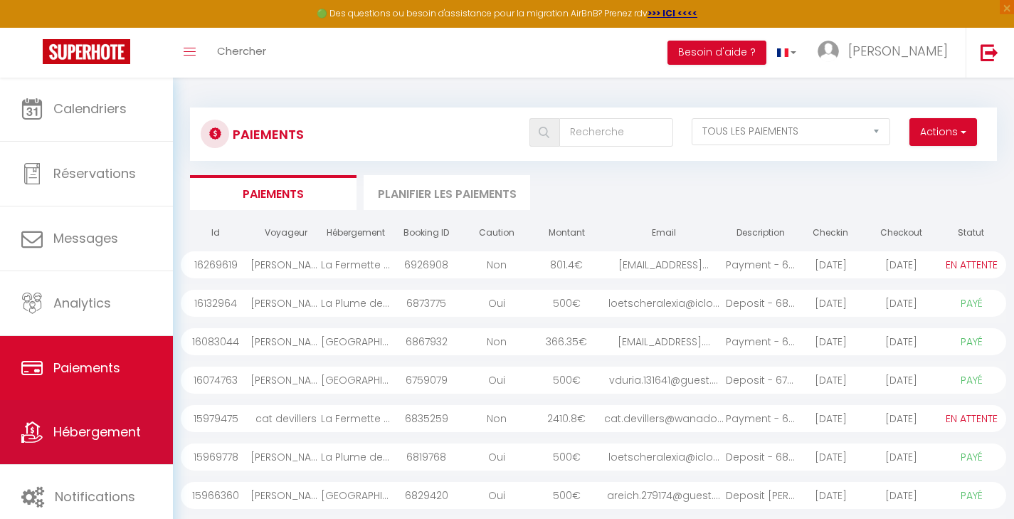
click at [100, 437] on span "Hébergement" at bounding box center [96, 432] width 87 height 18
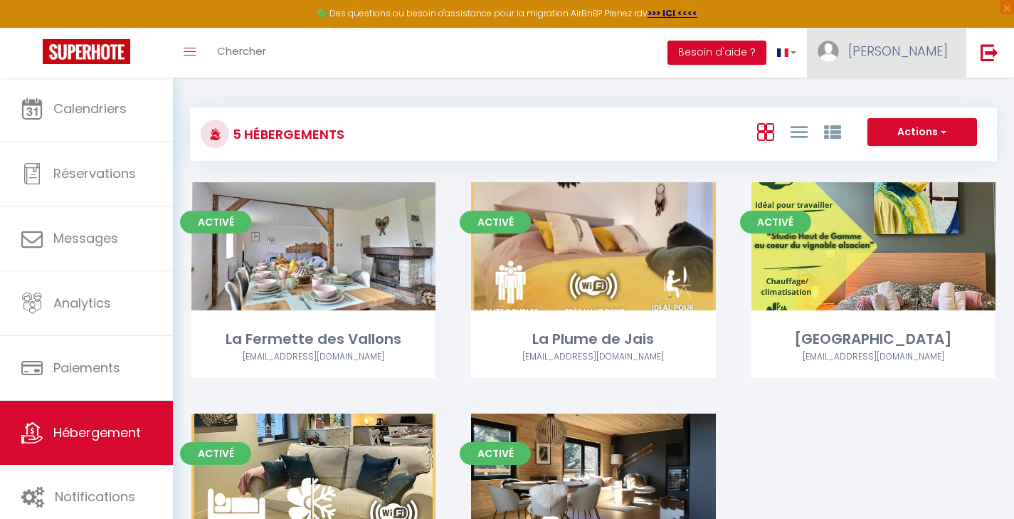
click at [928, 43] on span "Fanny" at bounding box center [898, 51] width 100 height 18
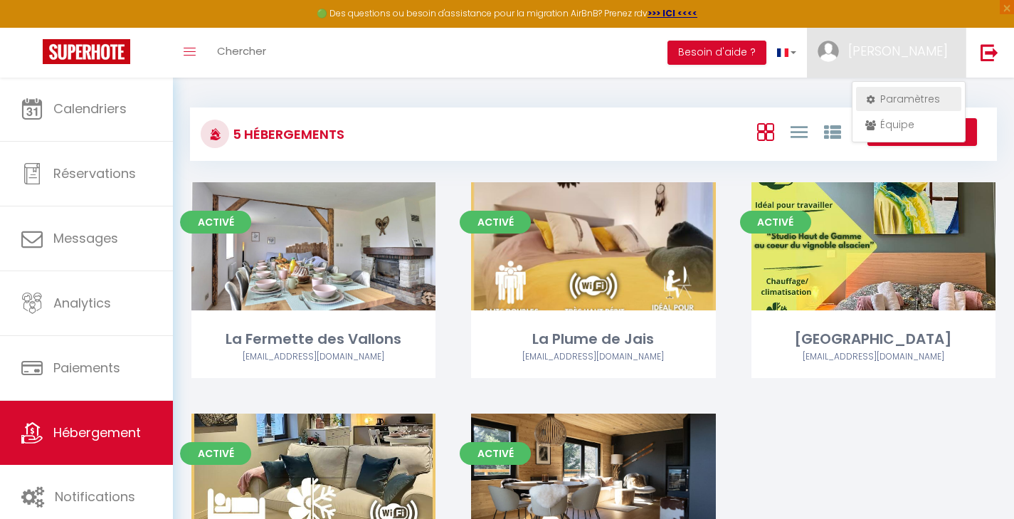
click at [904, 97] on link "Paramètres" at bounding box center [908, 99] width 105 height 24
select select "28"
select select "fr"
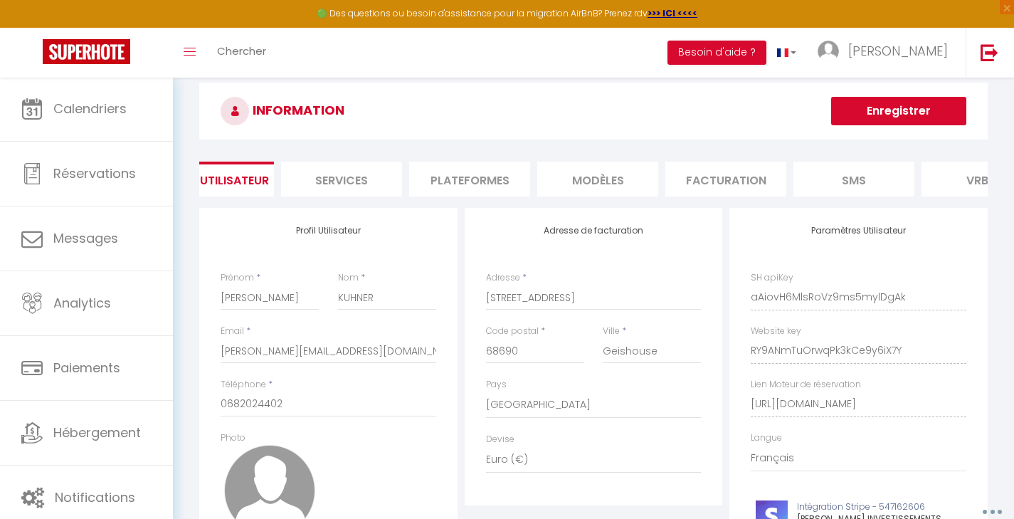
scroll to position [0, 27]
click at [487, 176] on li "Plateformes" at bounding box center [488, 178] width 121 height 35
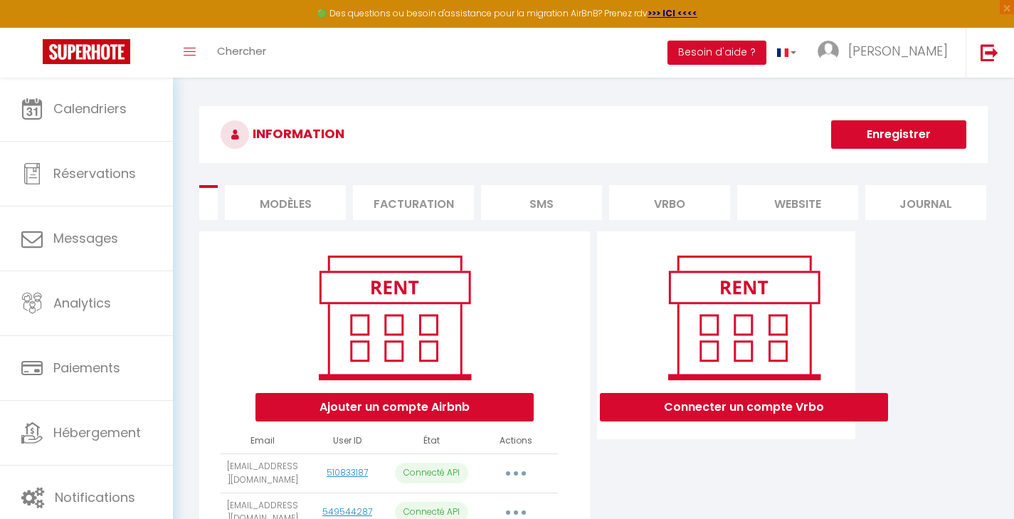
scroll to position [0, 357]
click at [770, 197] on li "website" at bounding box center [798, 202] width 121 height 35
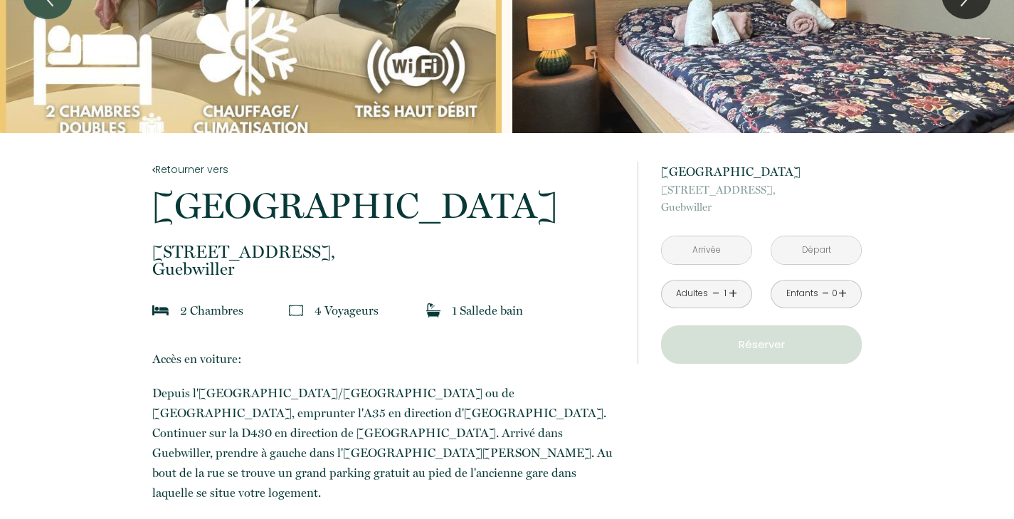
scroll to position [148, 0]
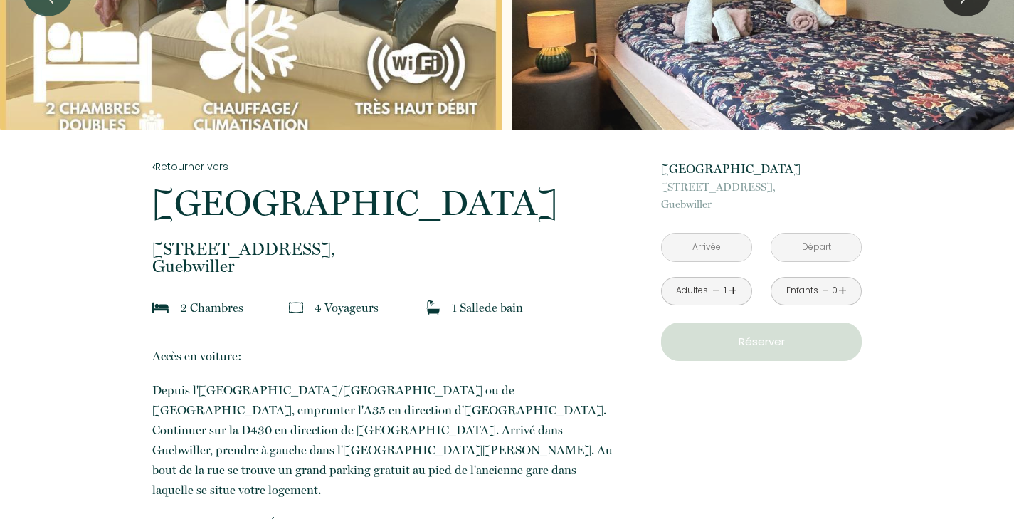
click at [713, 247] on input "text" at bounding box center [707, 247] width 90 height 28
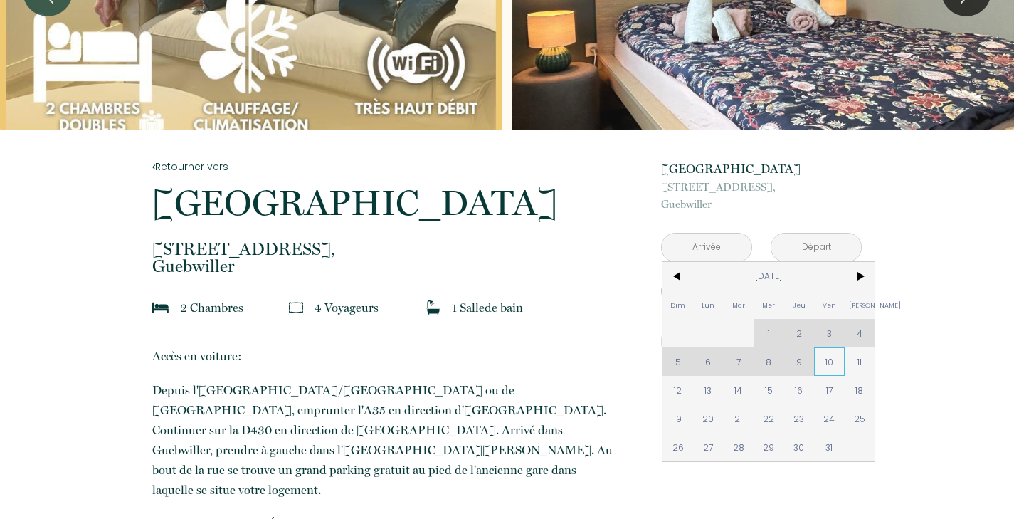
click at [831, 356] on span "10" at bounding box center [829, 361] width 31 height 28
type input "[DATE]"
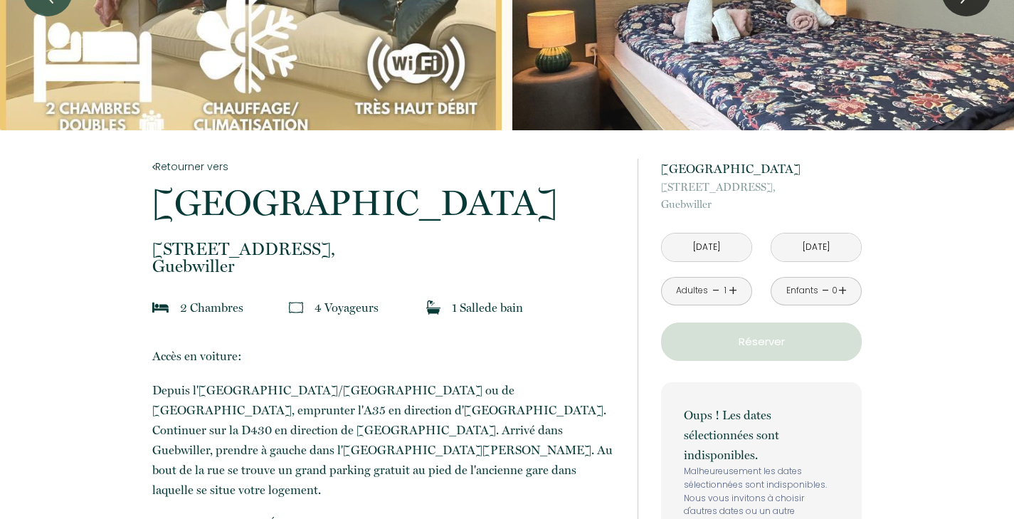
click at [822, 249] on input "[DATE]" at bounding box center [816, 247] width 90 height 28
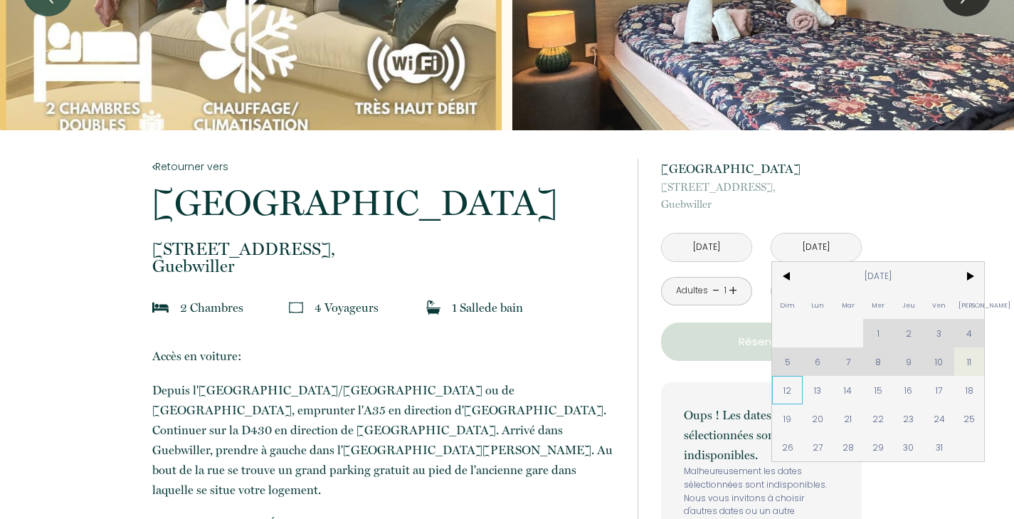
click at [790, 388] on span "12" at bounding box center [787, 390] width 31 height 28
type input "[DATE]"
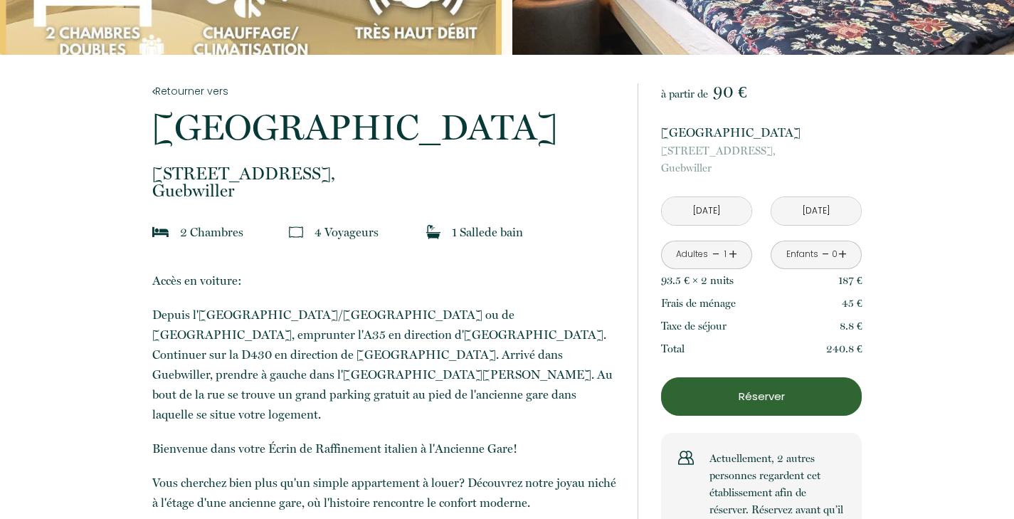
scroll to position [223, 0]
